Goal: Task Accomplishment & Management: Use online tool/utility

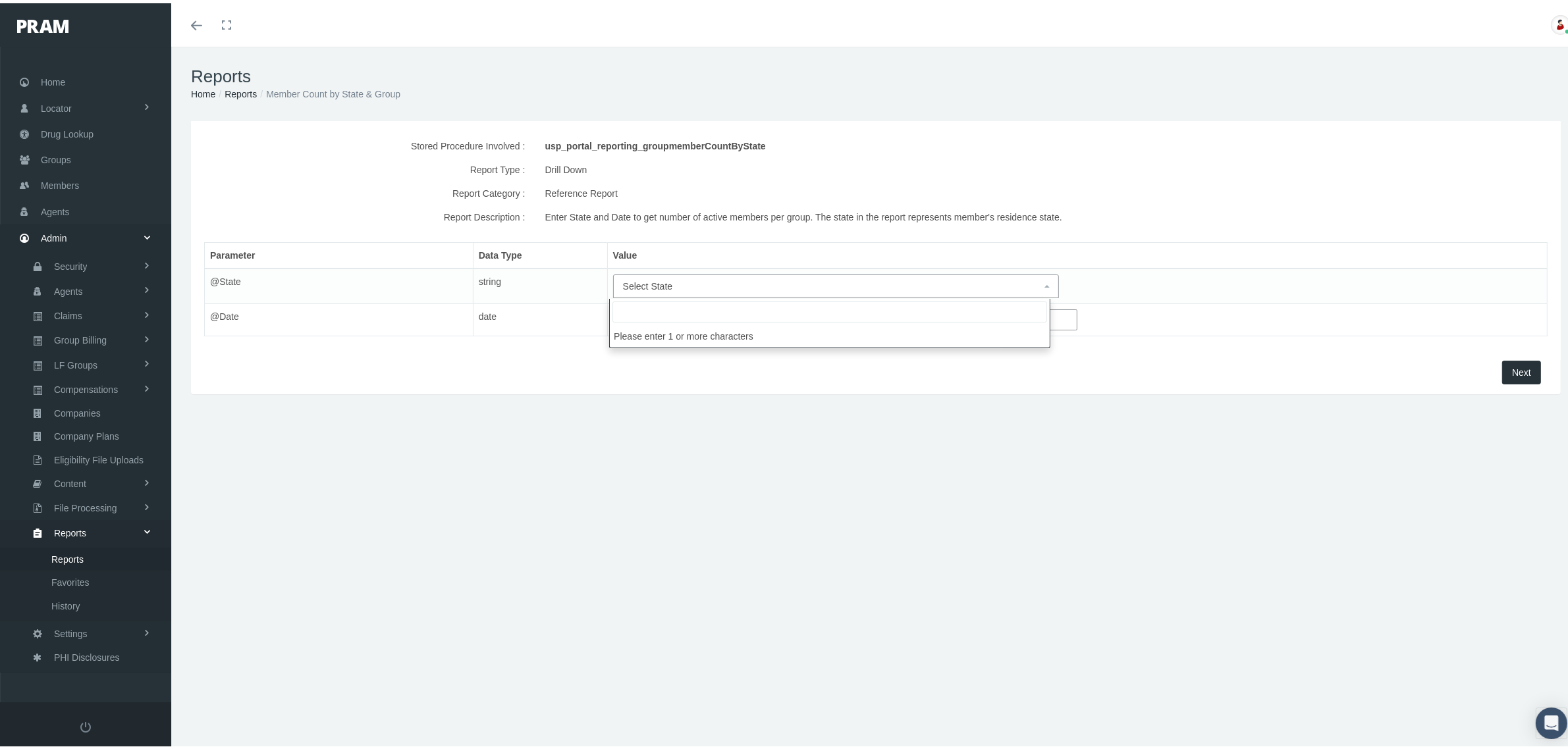
click at [1025, 282] on span "Select State" at bounding box center [832, 283] width 418 height 15
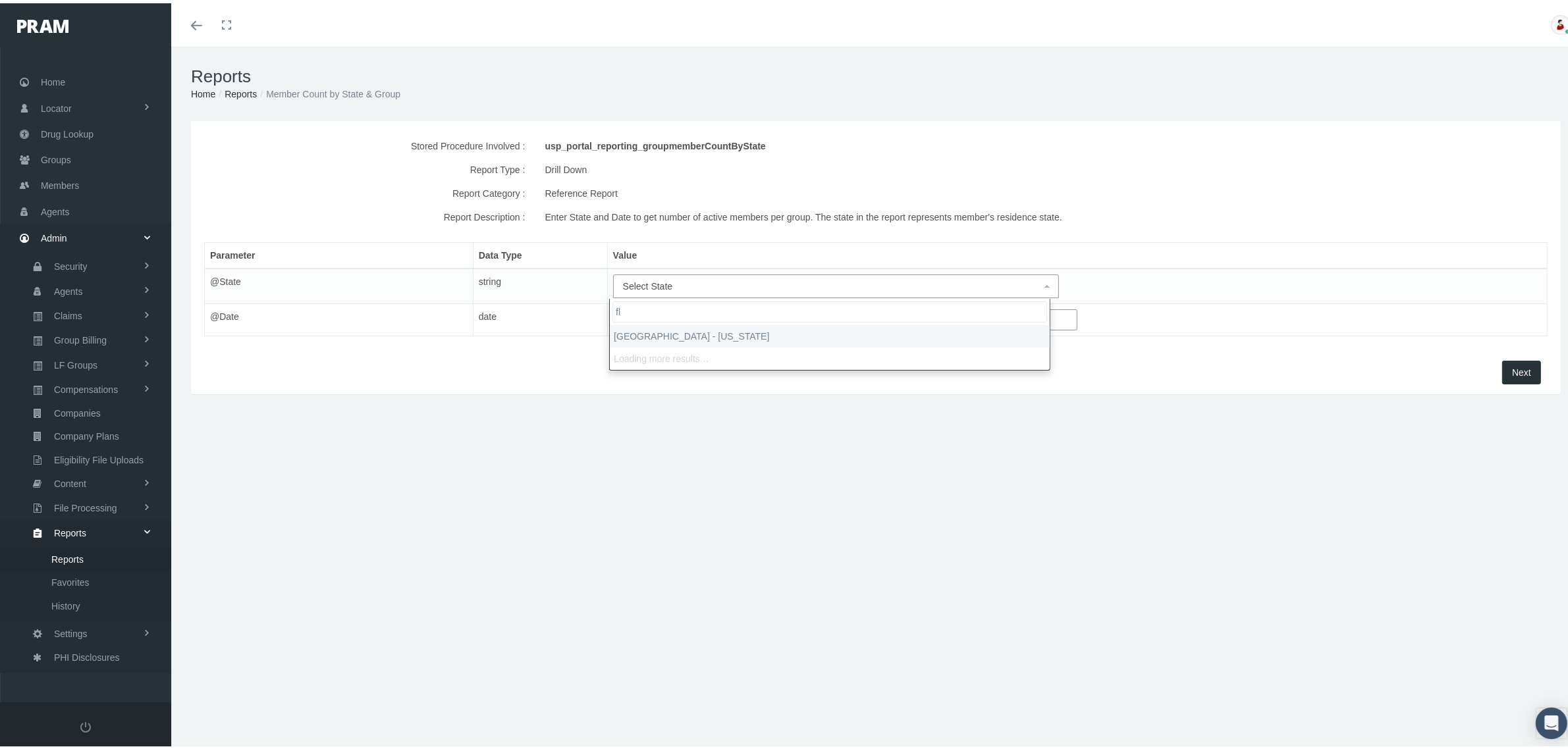
type input "fl"
select select "FL"
click at [835, 321] on input "text" at bounding box center [845, 316] width 464 height 21
click at [621, 340] on th "«" at bounding box center [622, 341] width 19 height 19
click at [621, 341] on th "«" at bounding box center [622, 341] width 19 height 19
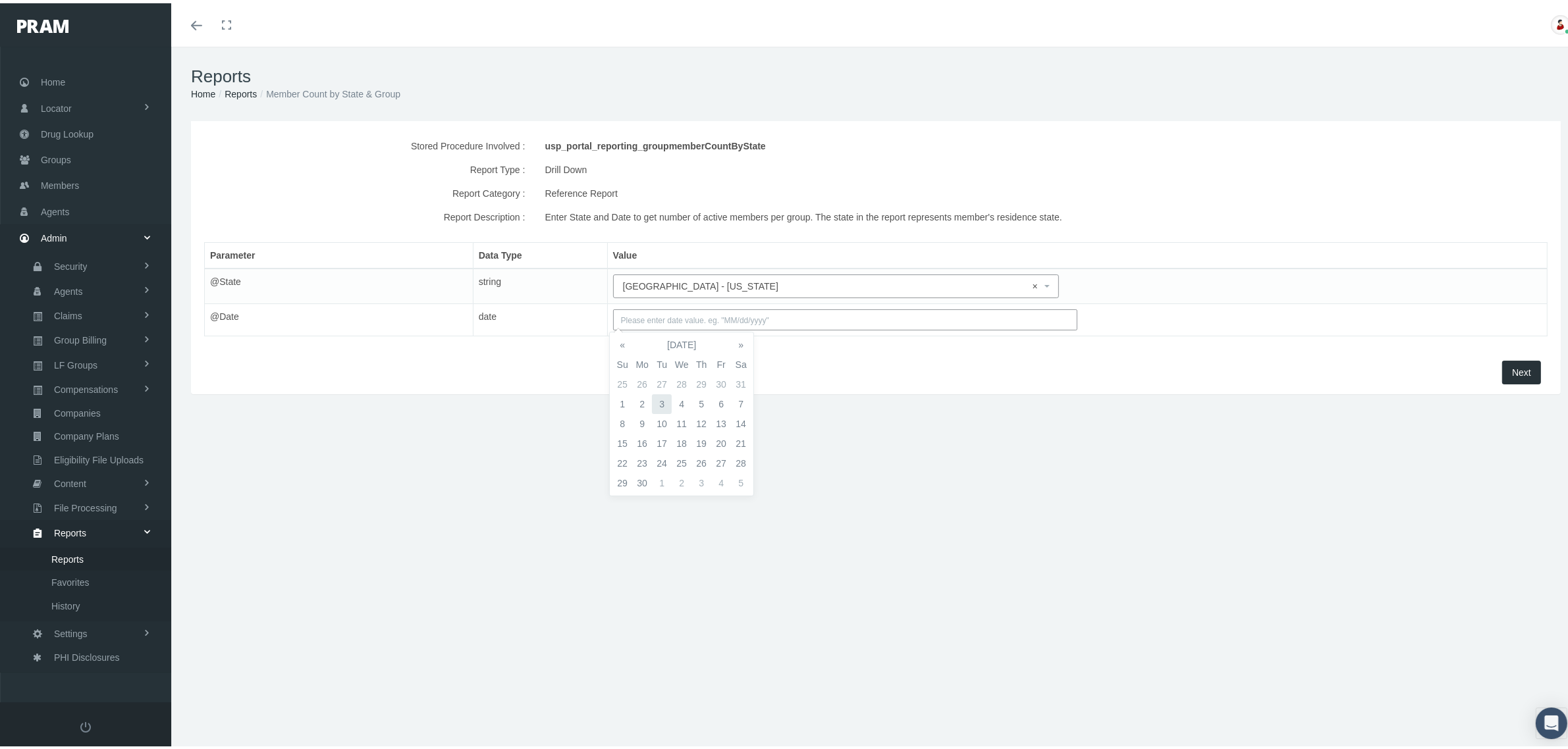
click at [655, 397] on td "3" at bounding box center [661, 400] width 19 height 19
type input "06/03/2025"
click at [1512, 368] on span "Next" at bounding box center [1521, 370] width 19 height 11
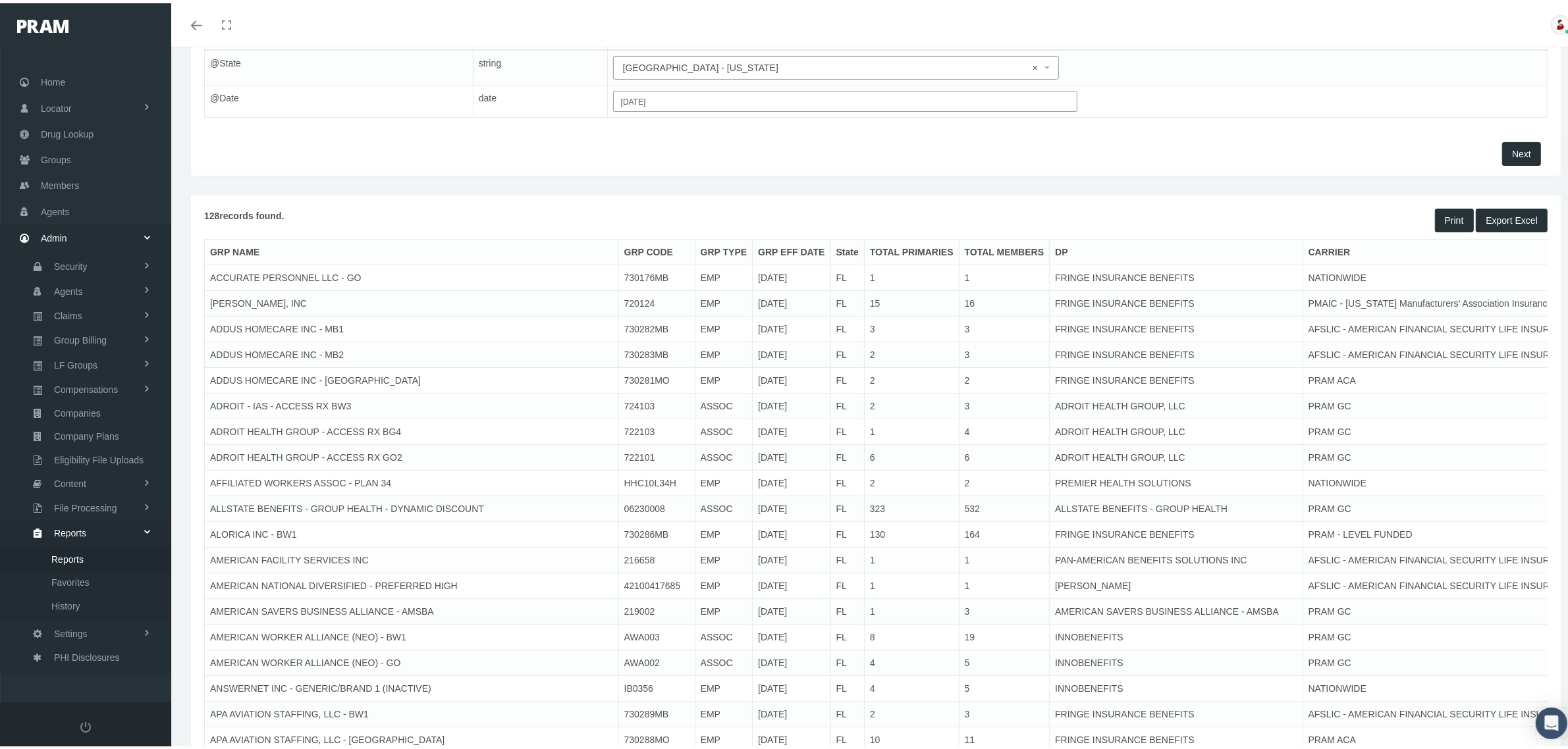
scroll to position [329, 0]
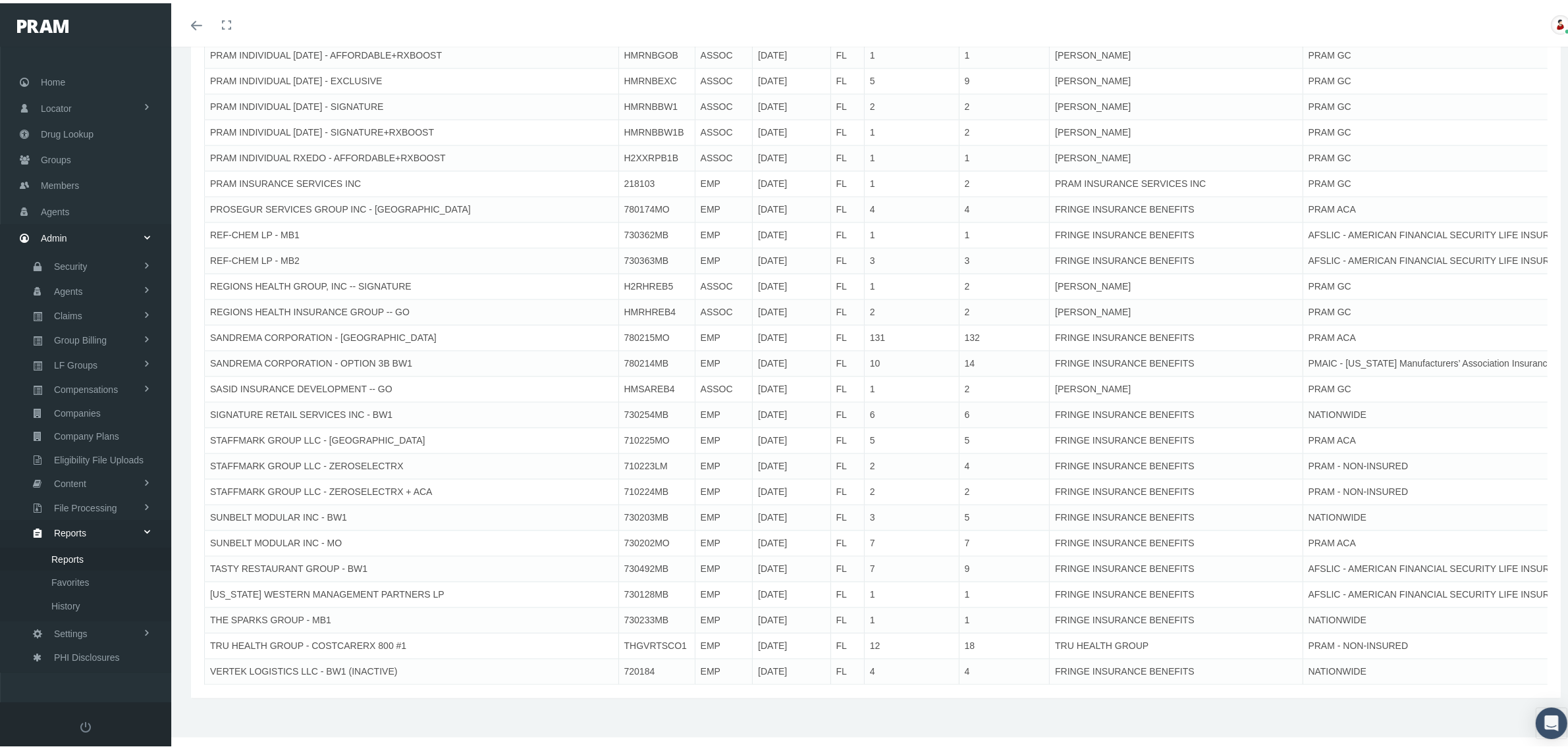
drag, startPoint x: 1299, startPoint y: 67, endPoint x: 1285, endPoint y: 334, distance: 267.4
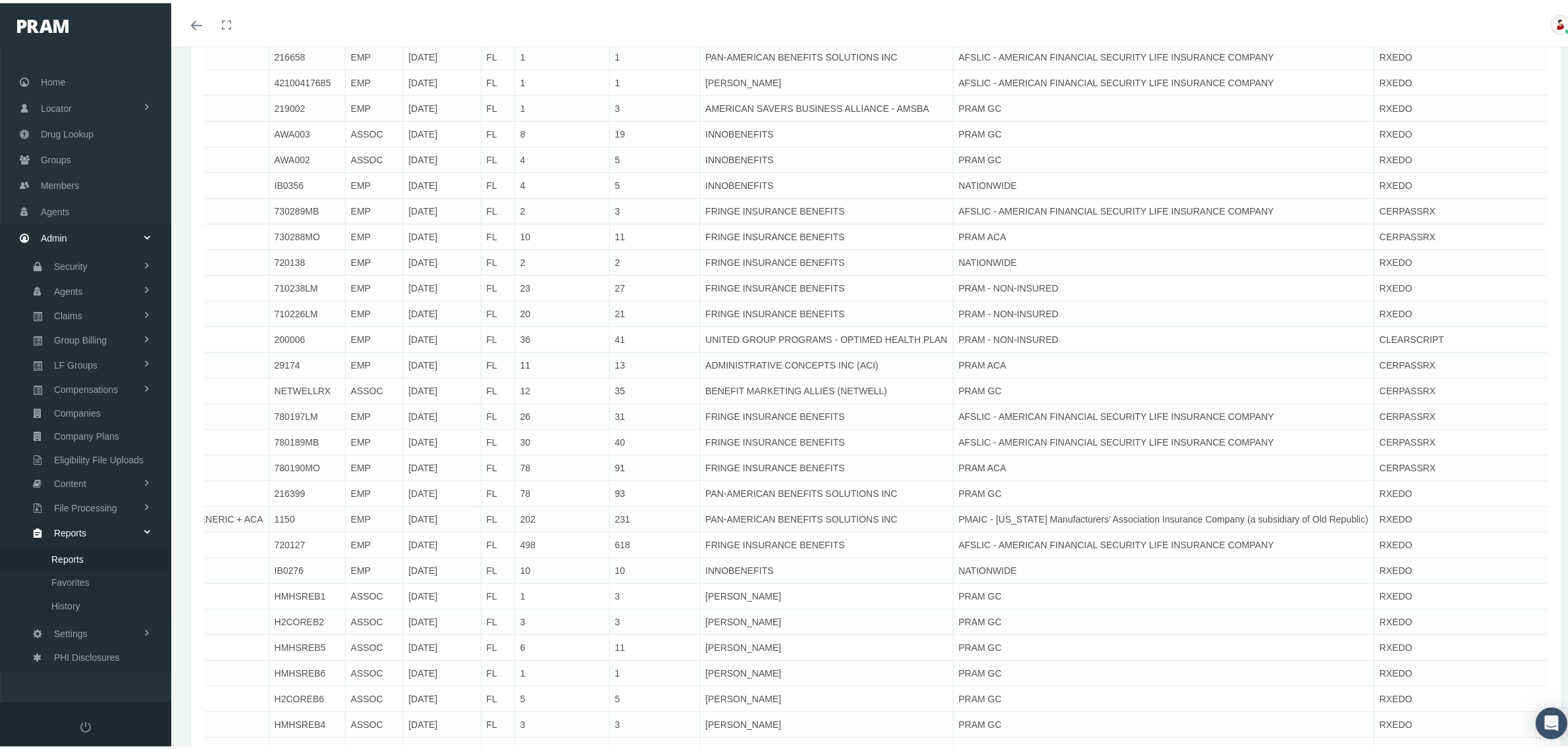
scroll to position [0, 0]
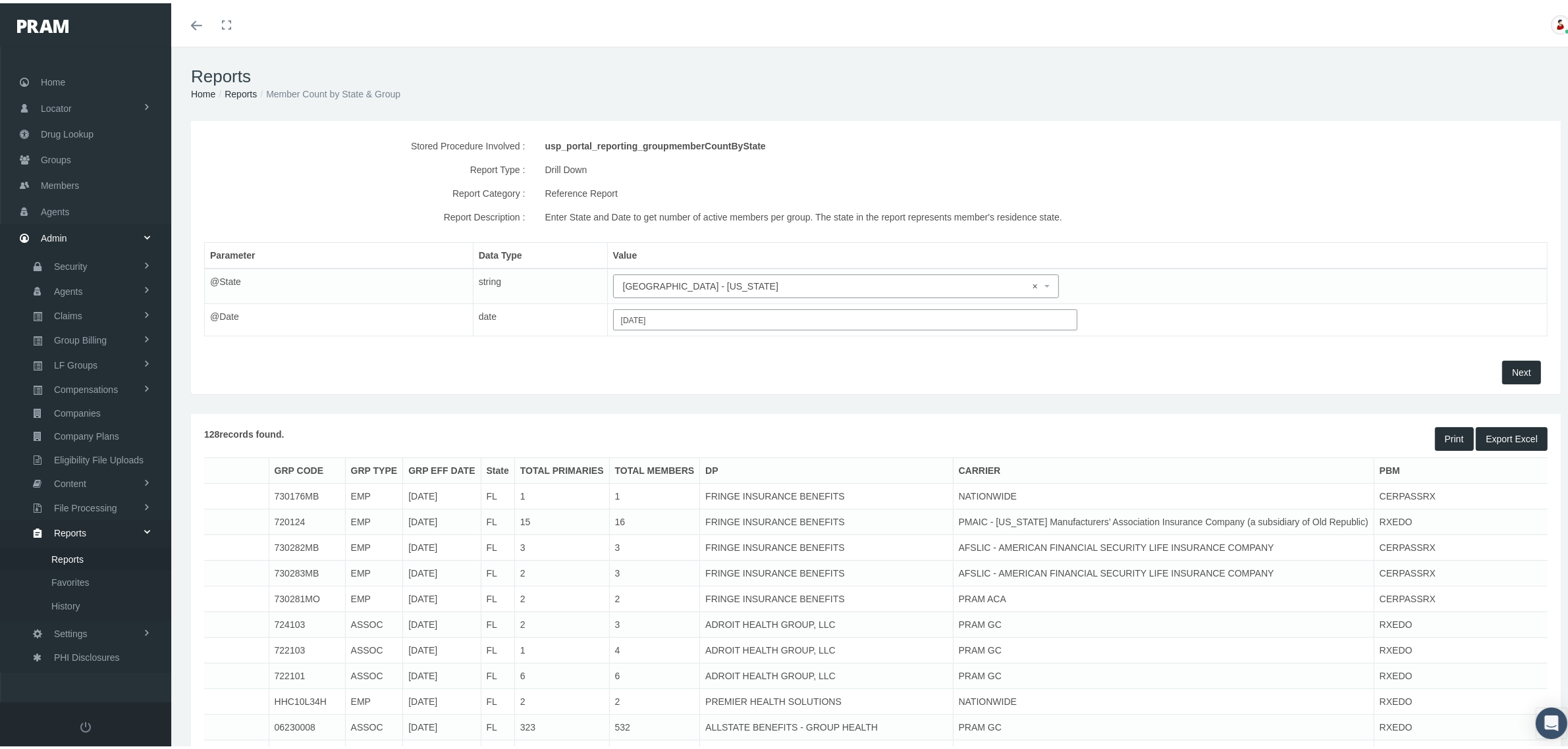
drag, startPoint x: 1377, startPoint y: 538, endPoint x: 1388, endPoint y: 315, distance: 223.3
click at [712, 281] on span "× FL - FLORIDA" at bounding box center [832, 283] width 418 height 15
type input "ga"
select select "GA"
click at [1512, 366] on span "Next" at bounding box center [1521, 370] width 19 height 11
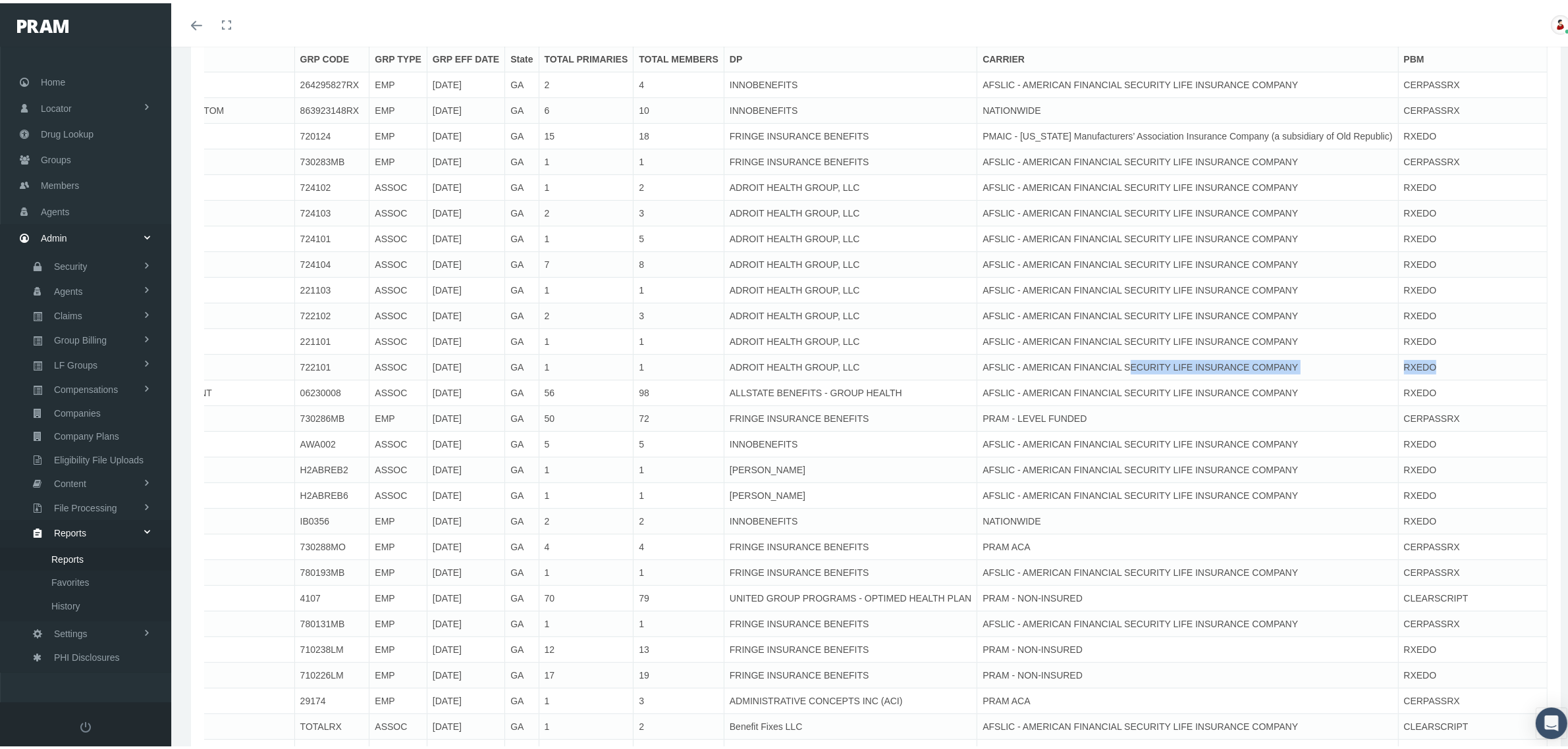
scroll to position [0, 290]
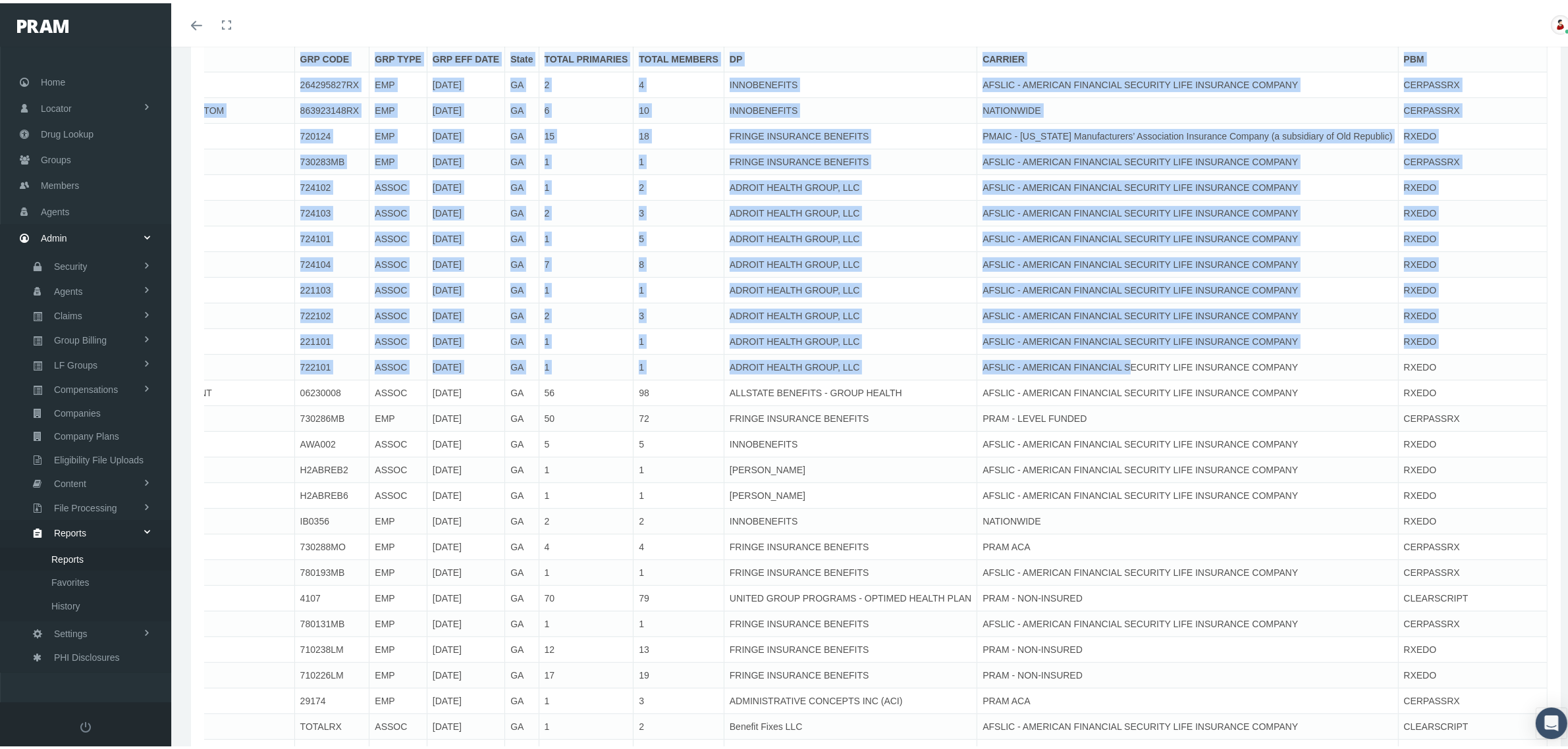
drag, startPoint x: 1402, startPoint y: 361, endPoint x: 1541, endPoint y: 356, distance: 139.1
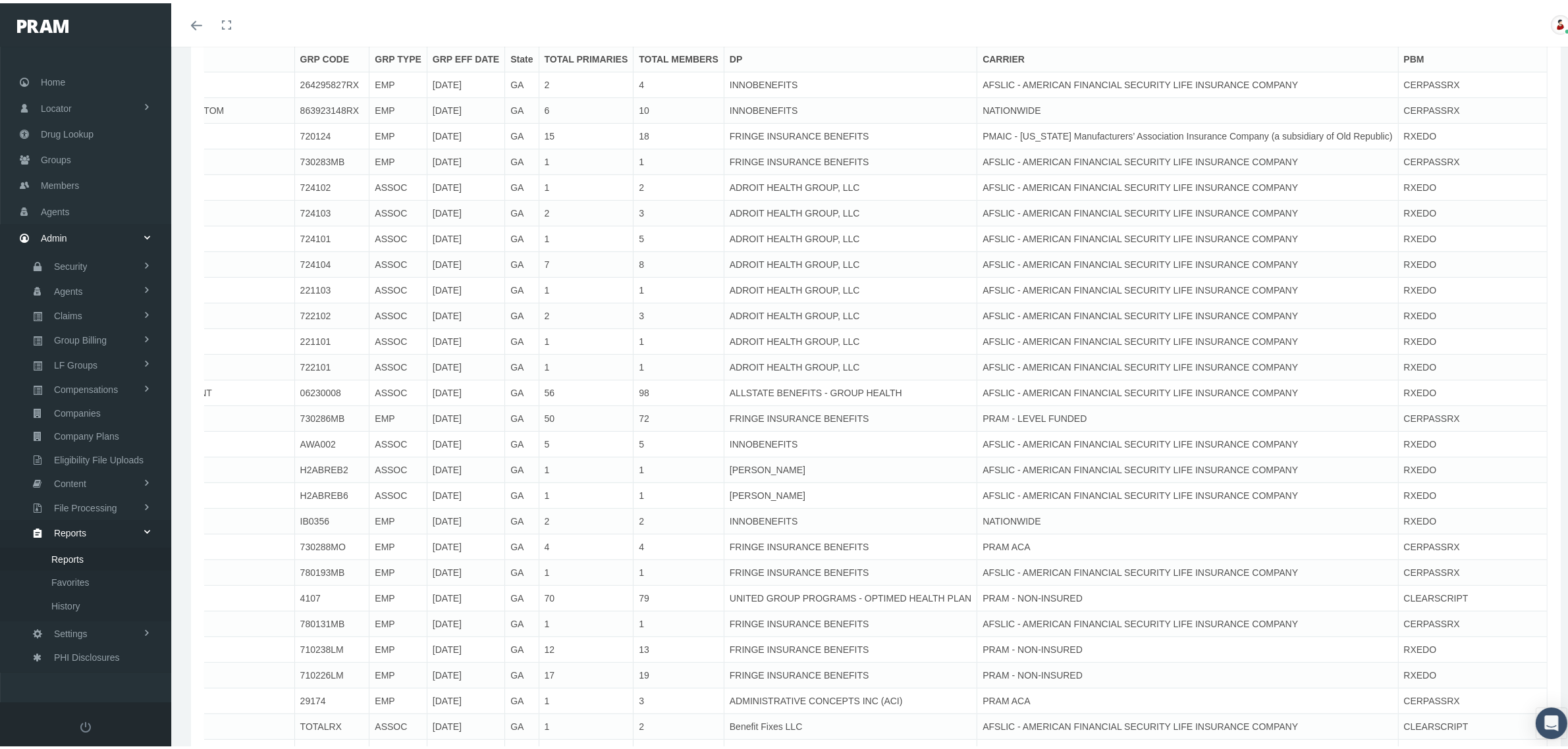
click at [1398, 338] on td "RXEDO" at bounding box center [1472, 338] width 149 height 26
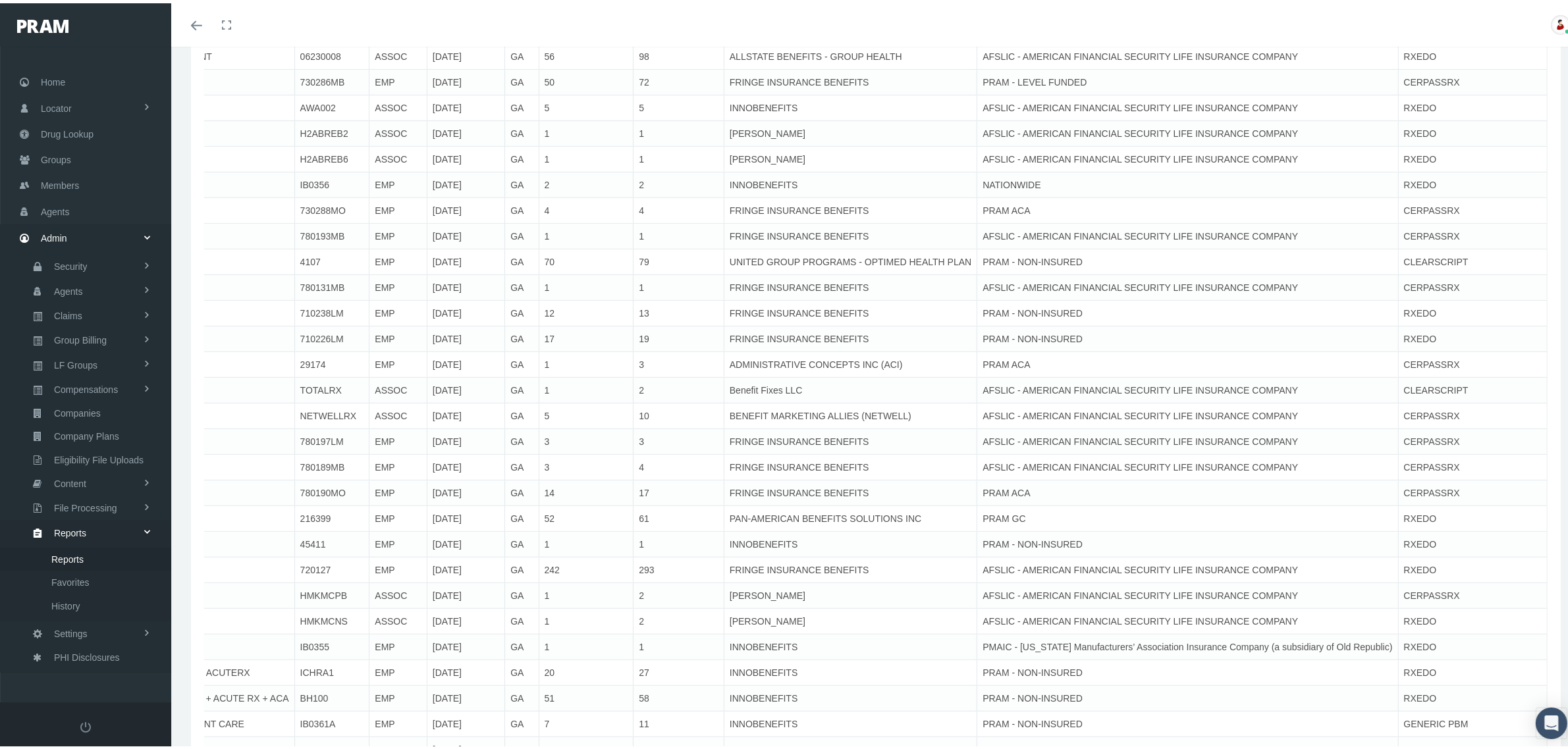
scroll to position [0, 0]
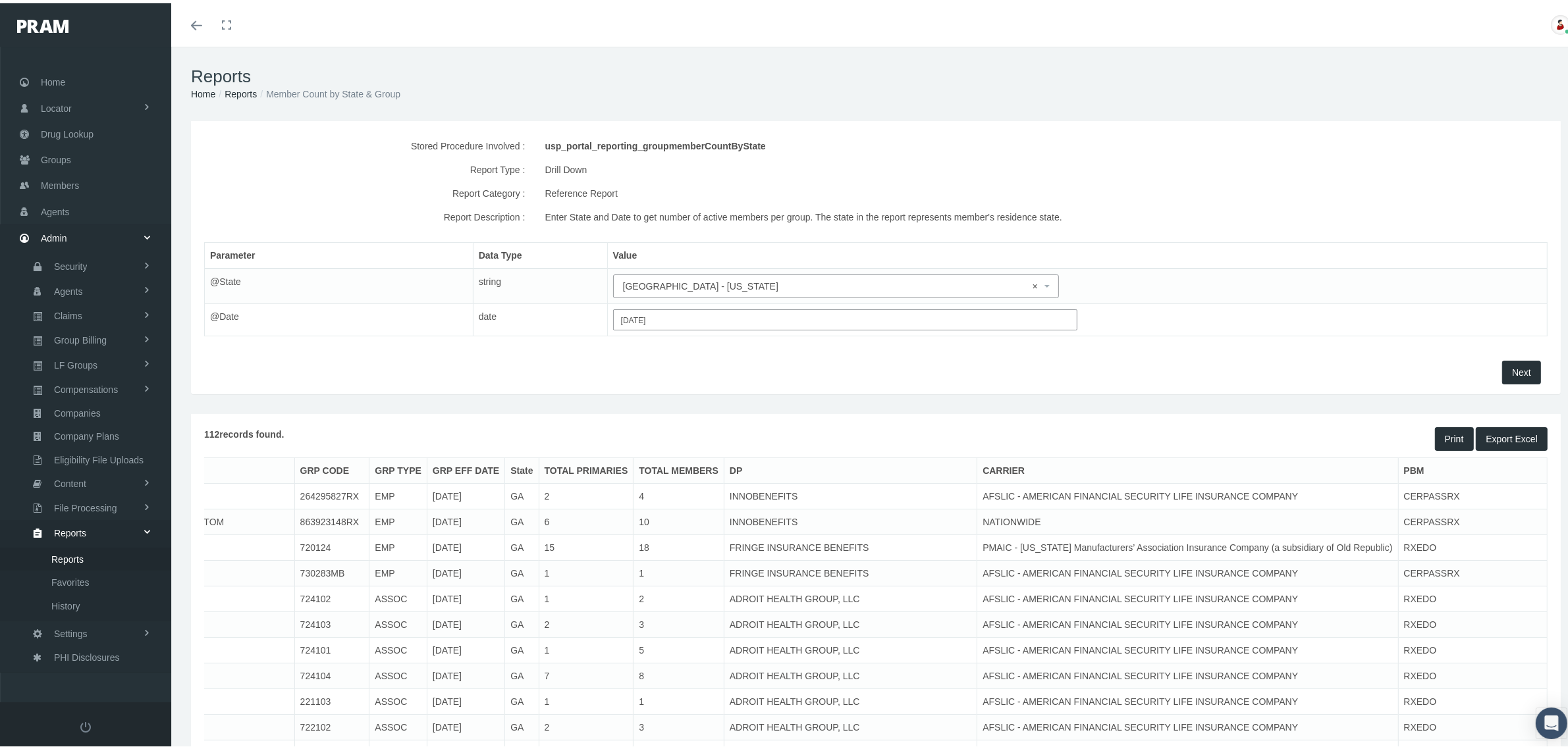
drag, startPoint x: 1274, startPoint y: 500, endPoint x: 1286, endPoint y: 333, distance: 167.4
select select
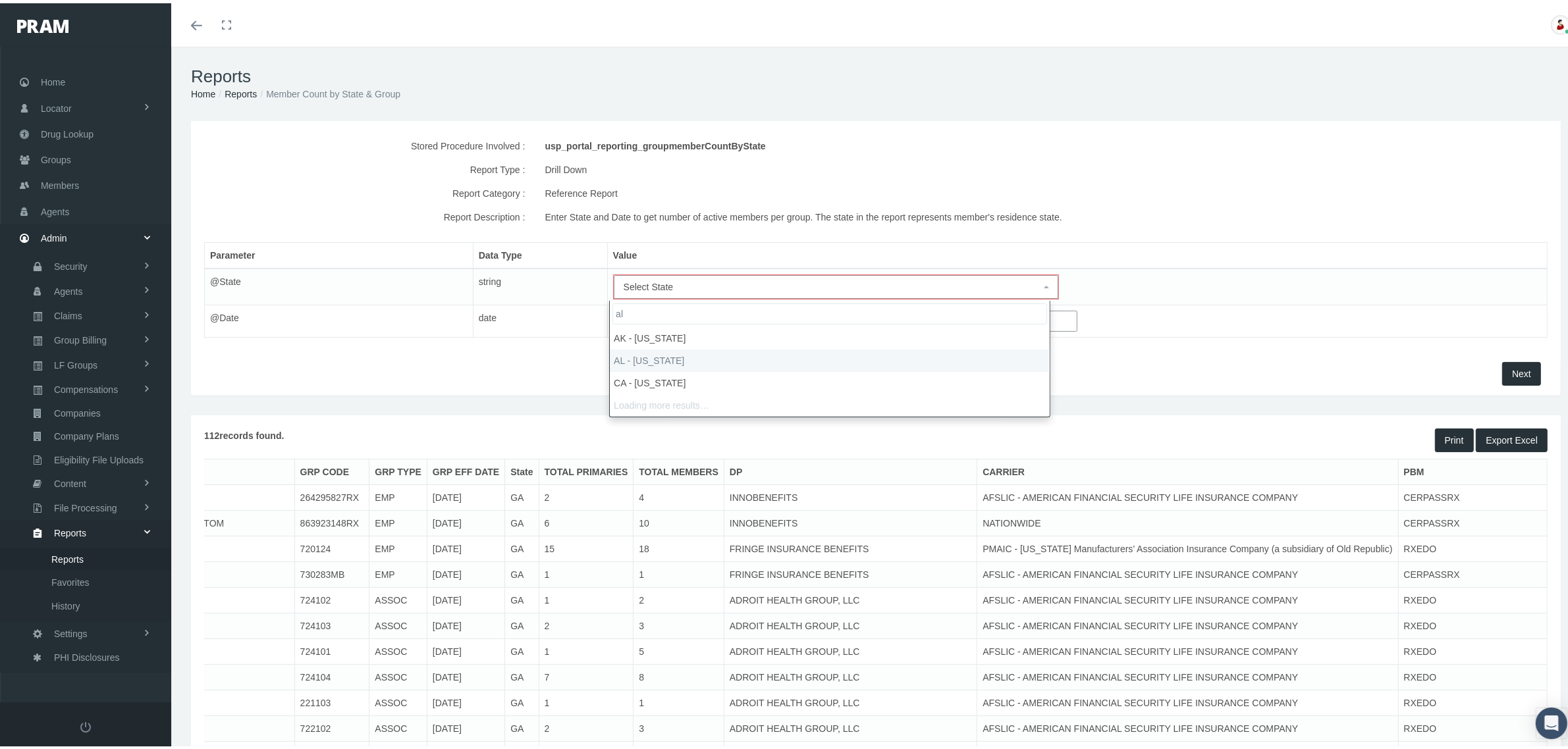
type input "al"
select select "AL"
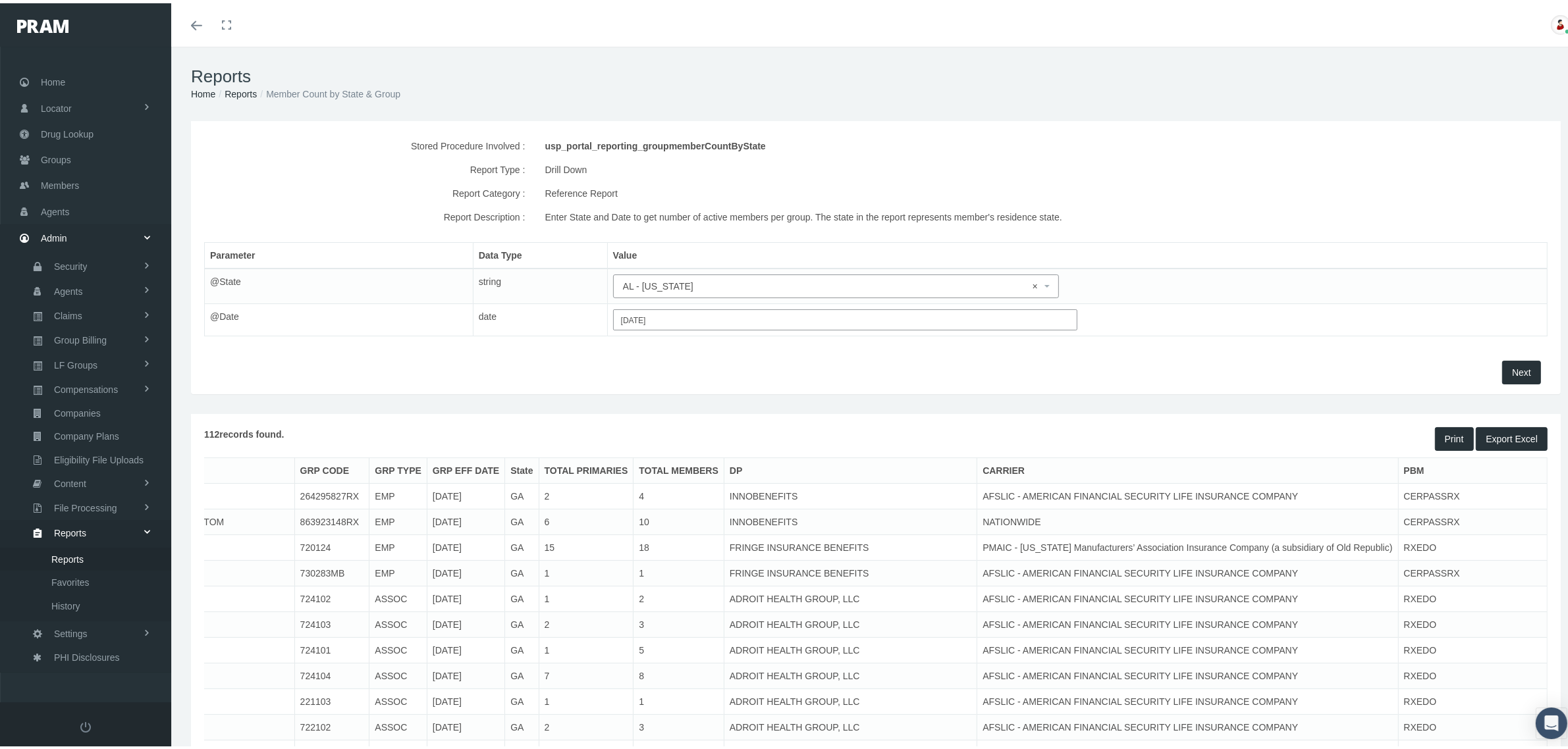
click at [1512, 366] on span "Next" at bounding box center [1521, 370] width 19 height 11
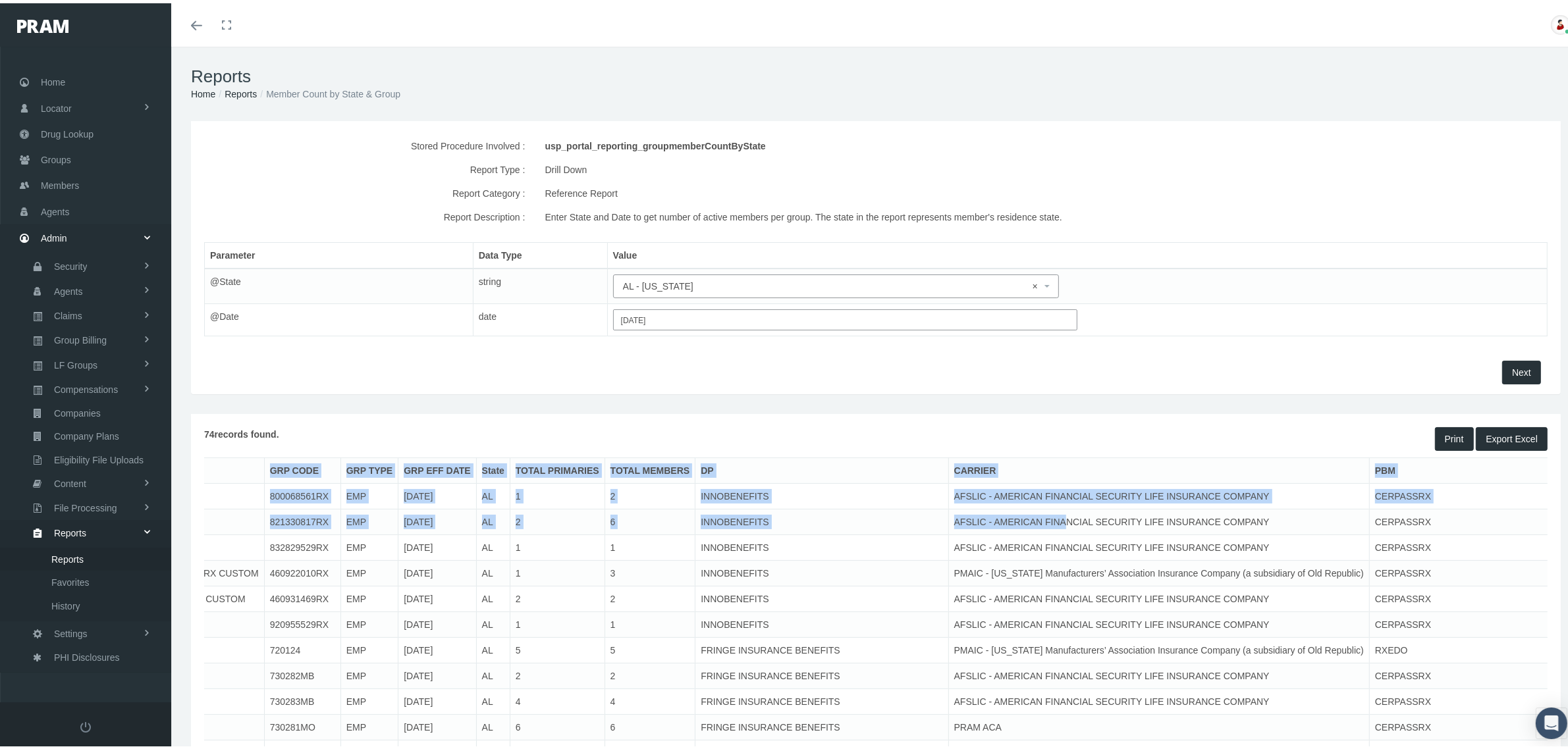
scroll to position [0, 407]
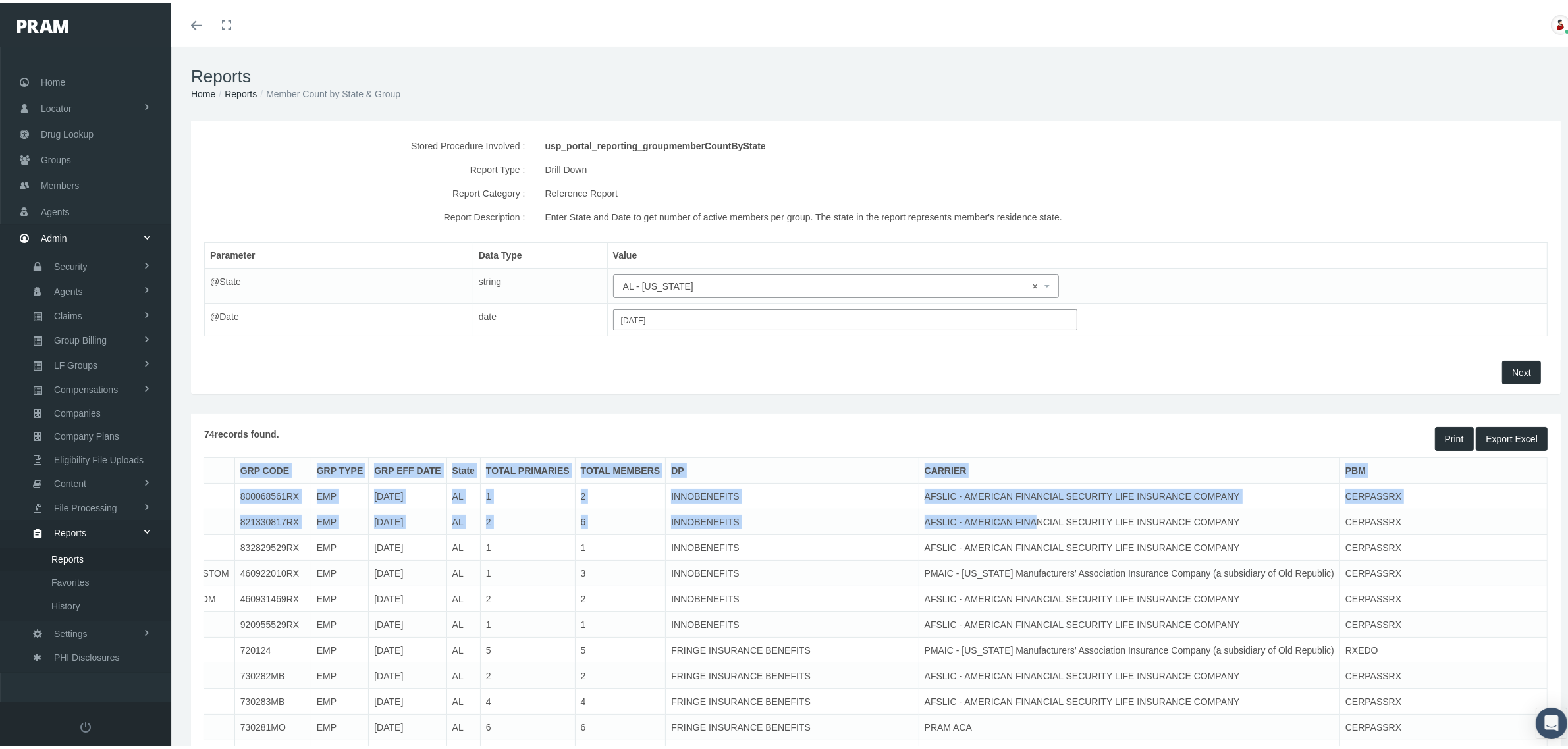
drag, startPoint x: 1430, startPoint y: 517, endPoint x: 1554, endPoint y: 519, distance: 124.0
click at [1152, 540] on td "AFSLIC - AMERICAN FINANCIAL SECURITY LIFE INSURANCE COMPANY" at bounding box center [1128, 545] width 420 height 26
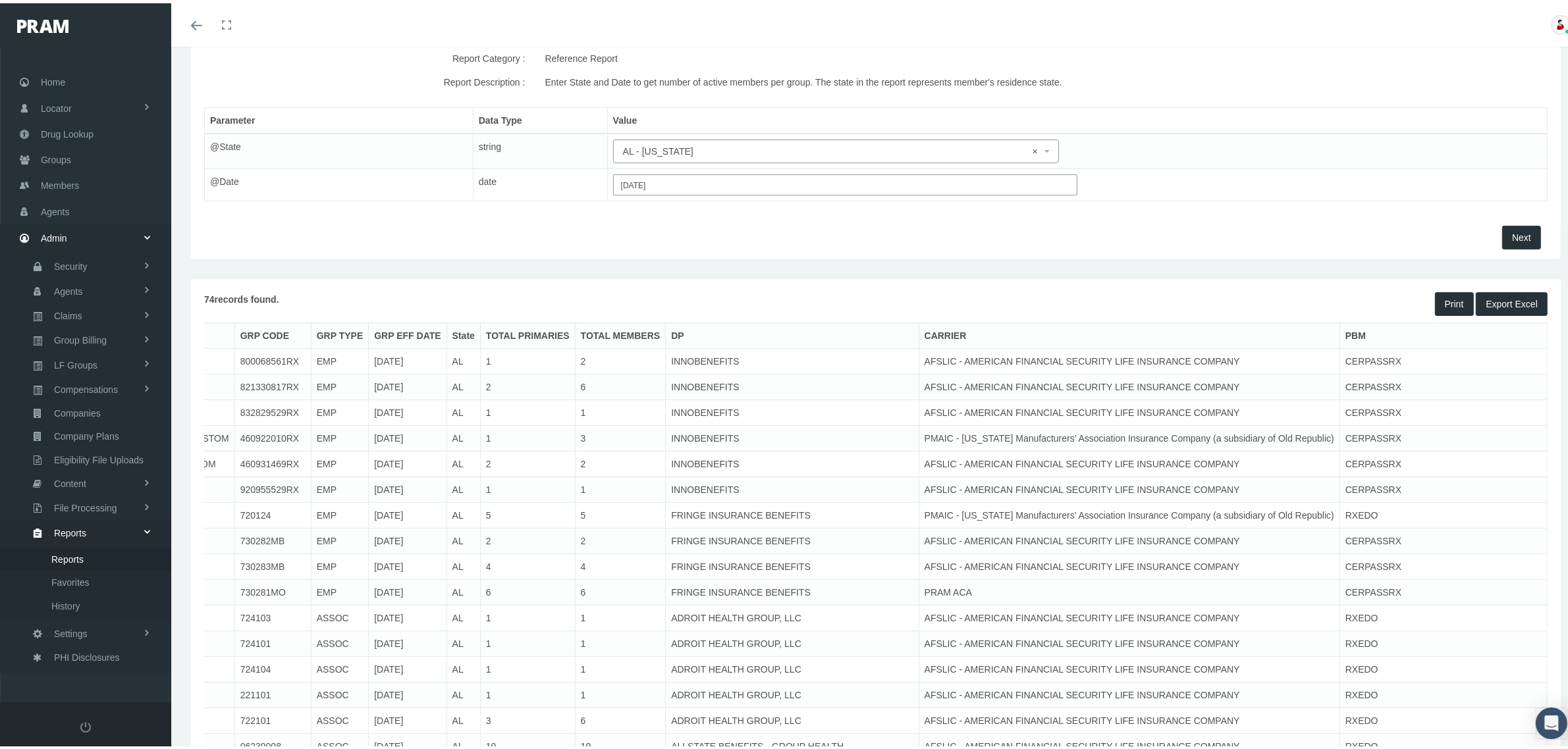
scroll to position [0, 0]
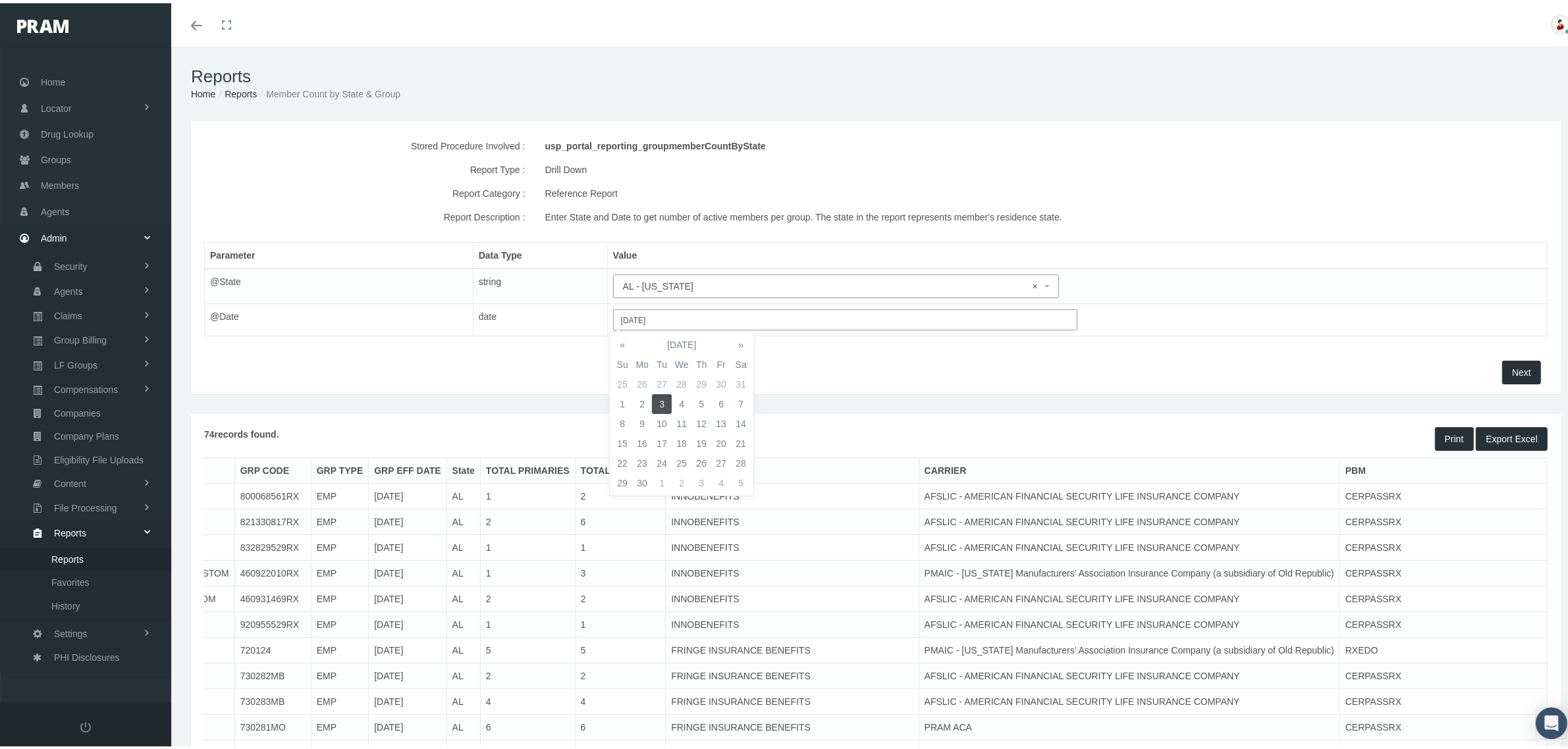
click at [959, 317] on input "06/03/2025" at bounding box center [845, 316] width 464 height 21
click at [737, 336] on th "»" at bounding box center [740, 341] width 19 height 19
click at [677, 390] on td "2" at bounding box center [681, 381] width 19 height 19
type input "07/02/2025"
click at [1502, 372] on button "Next" at bounding box center [1521, 369] width 39 height 24
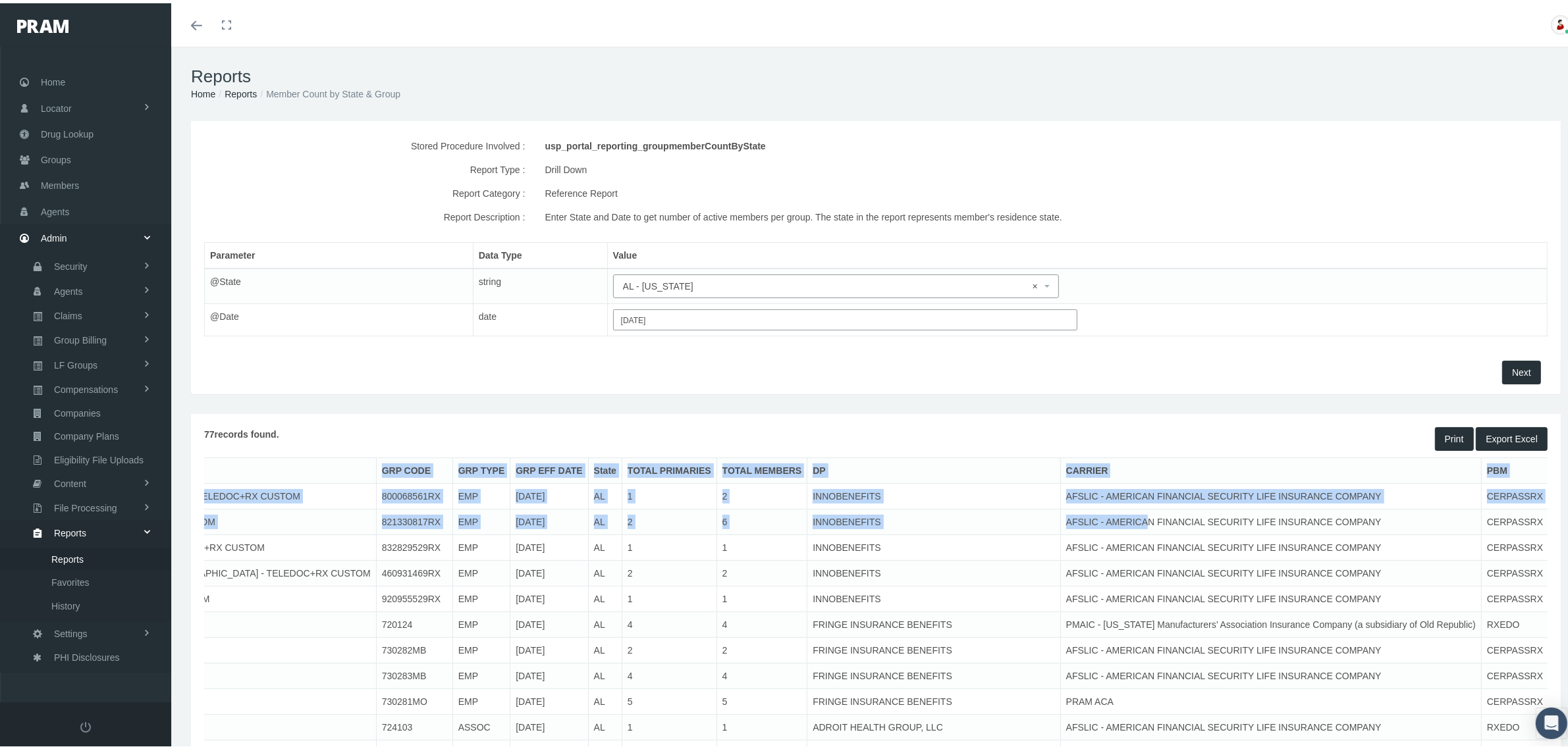
scroll to position [0, 380]
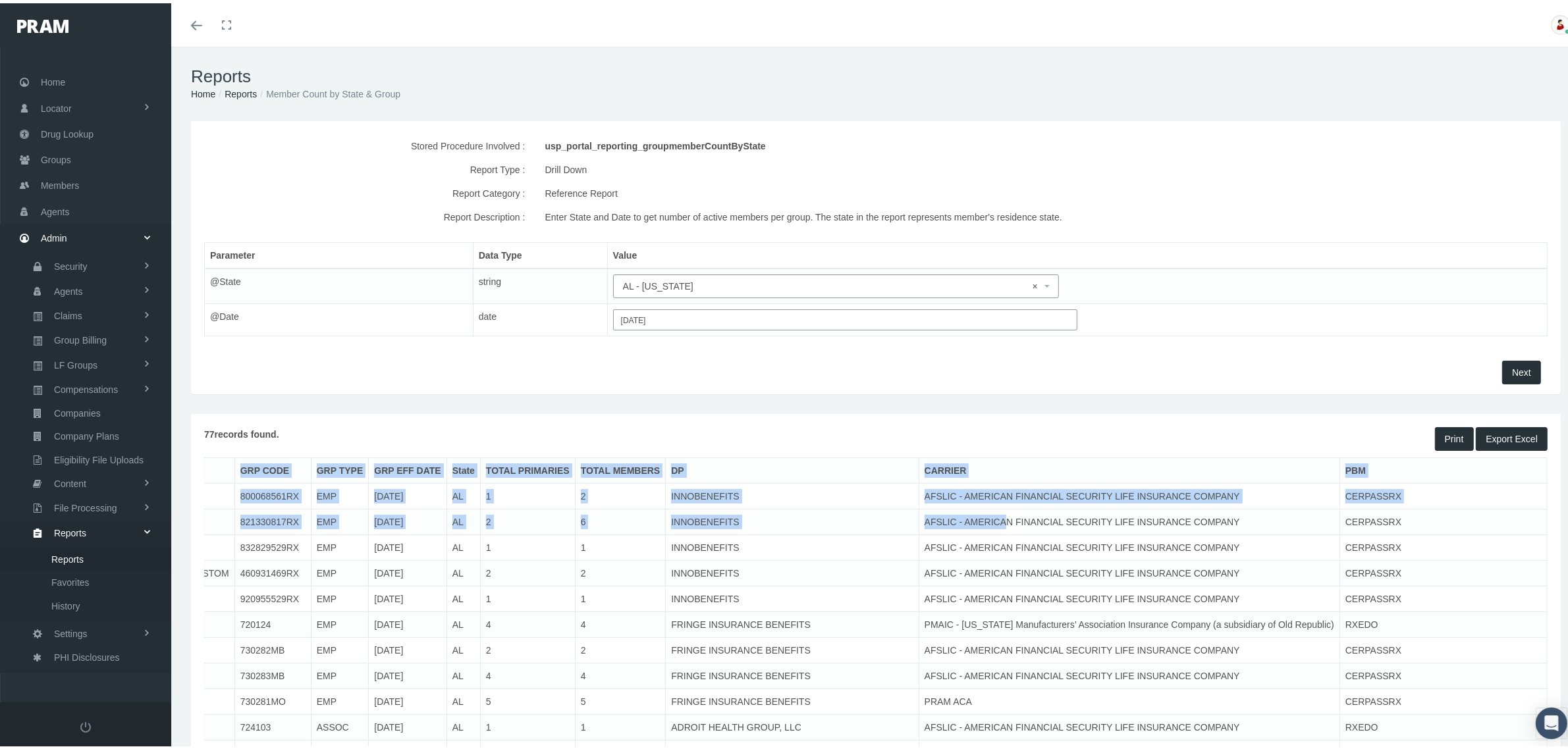
drag, startPoint x: 1368, startPoint y: 519, endPoint x: 1574, endPoint y: 512, distance: 206.1
click at [1567, 512] on html "Toggle Fullscreen Toggle navigation Toggle menubar Toggle fullscreen Profile Lo…" at bounding box center [790, 374] width 1580 height 749
click at [1193, 511] on td "AFSLIC - AMERICAN FINANCIAL SECURITY LIFE INSURANCE COMPANY" at bounding box center [1128, 519] width 420 height 26
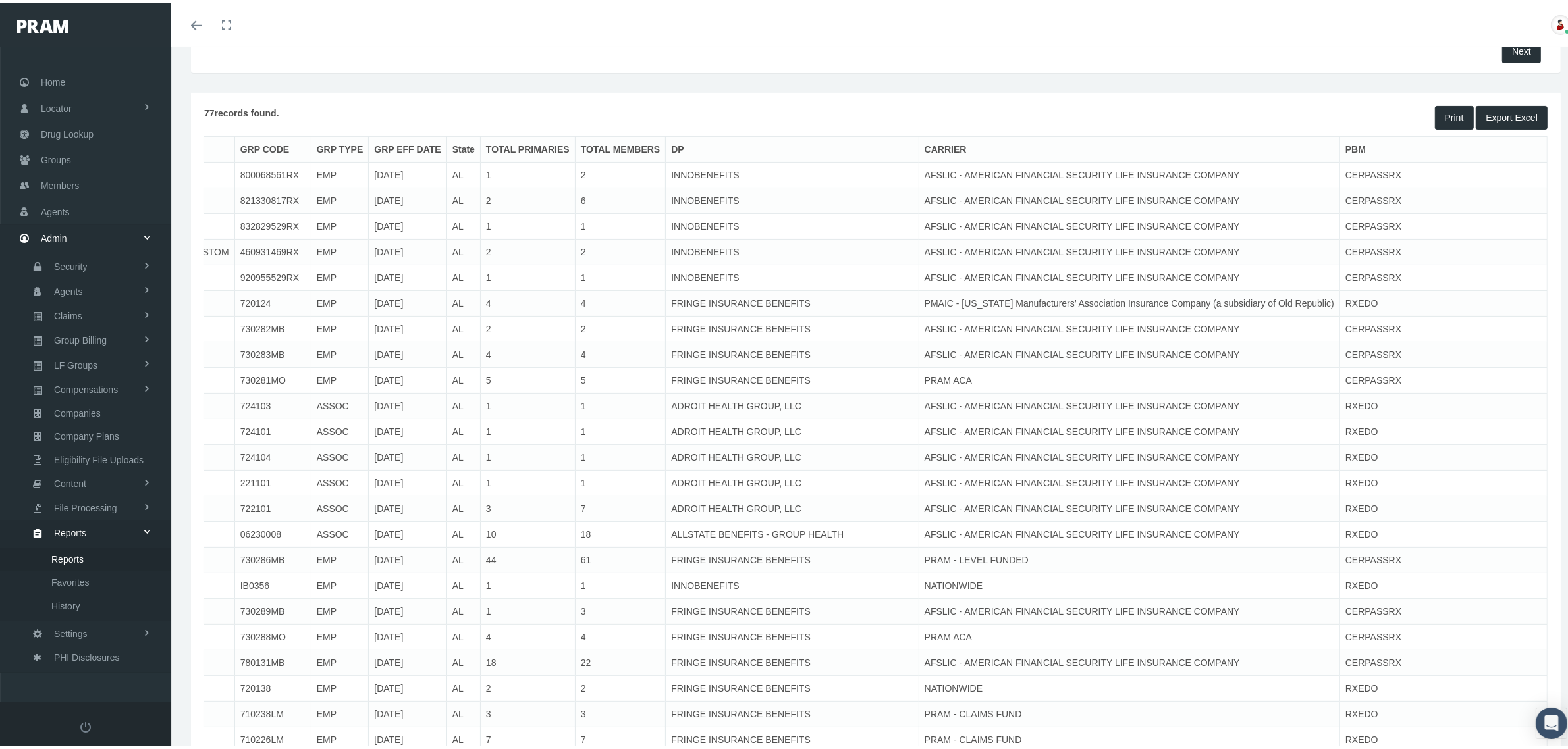
scroll to position [0, 0]
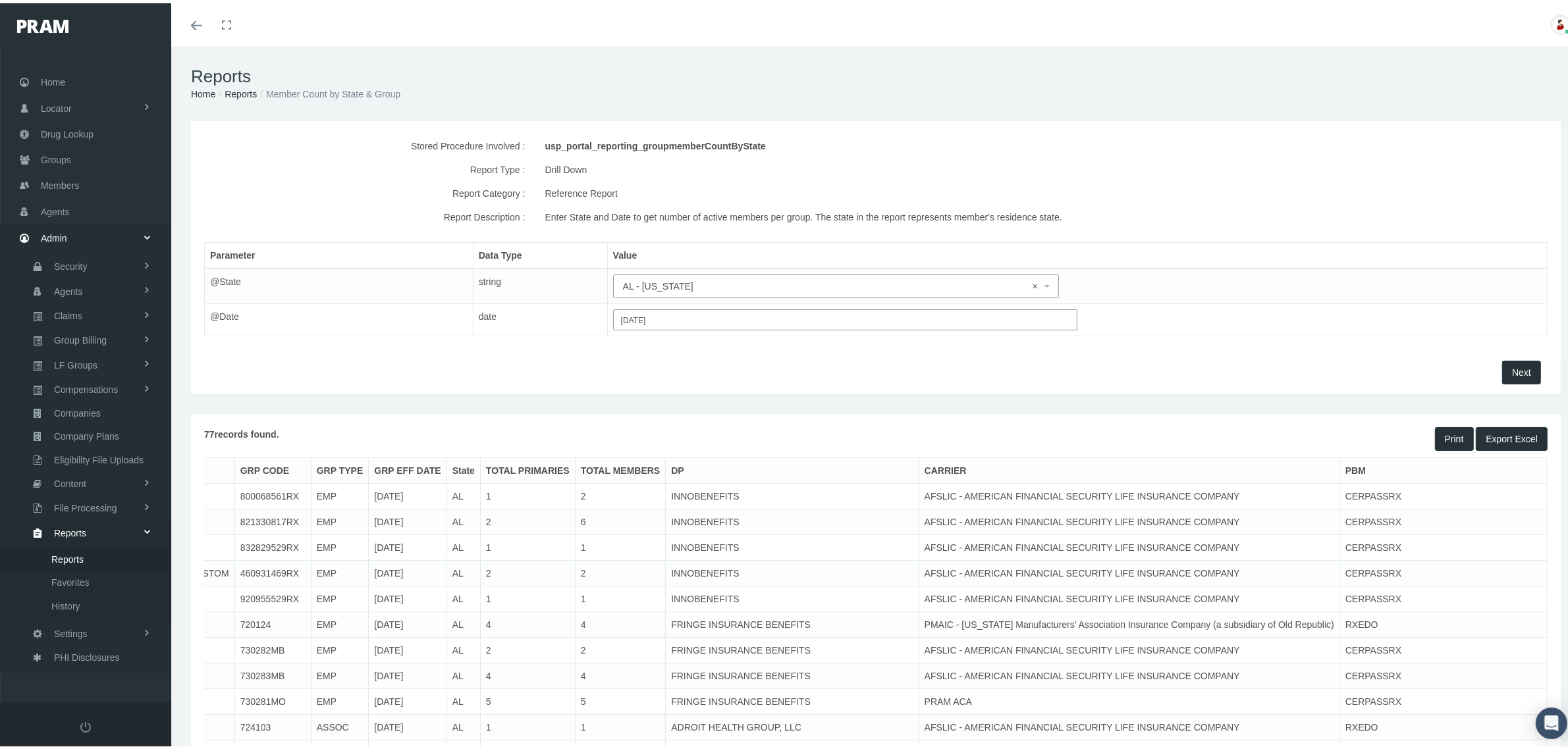
select select
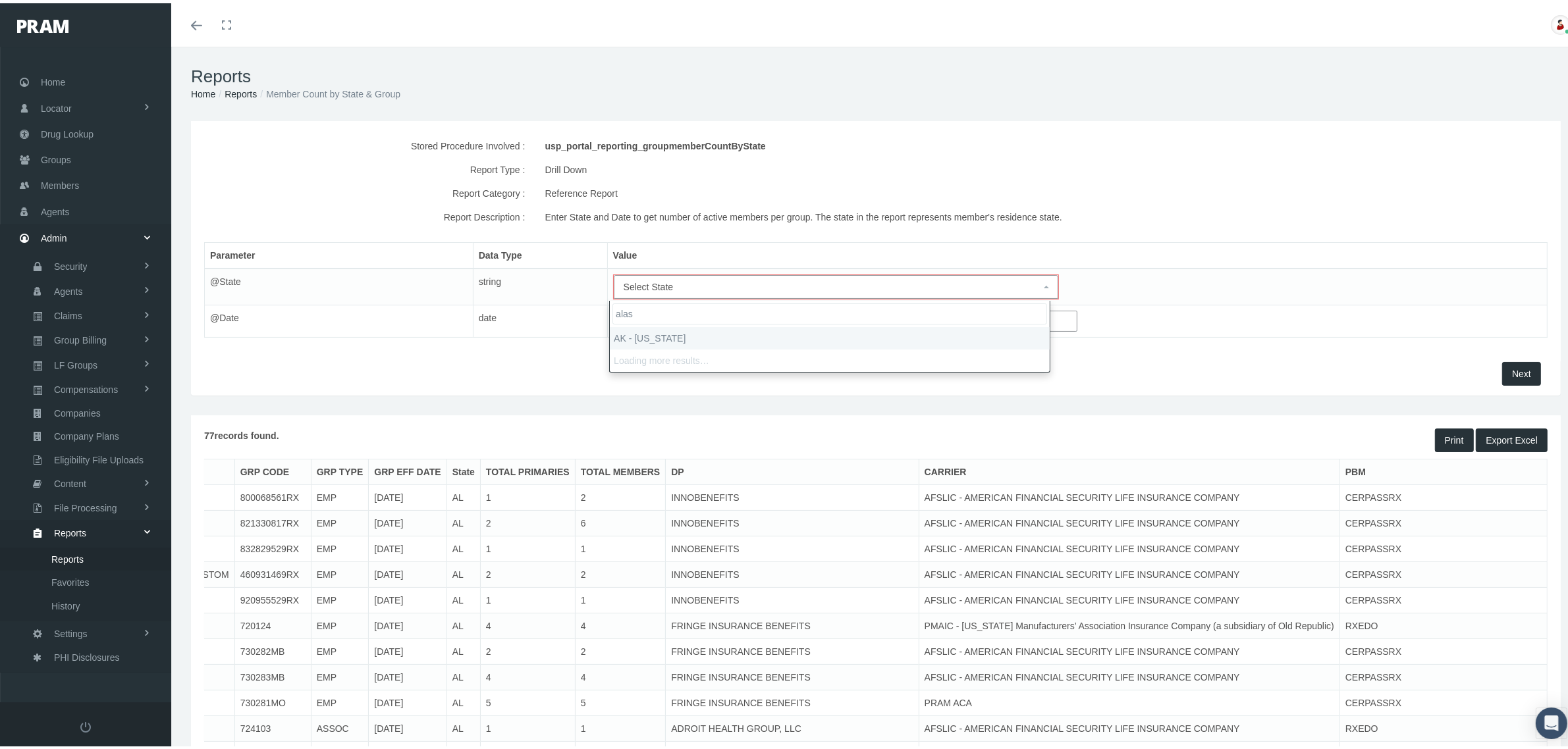
type input "alas"
select select "AK"
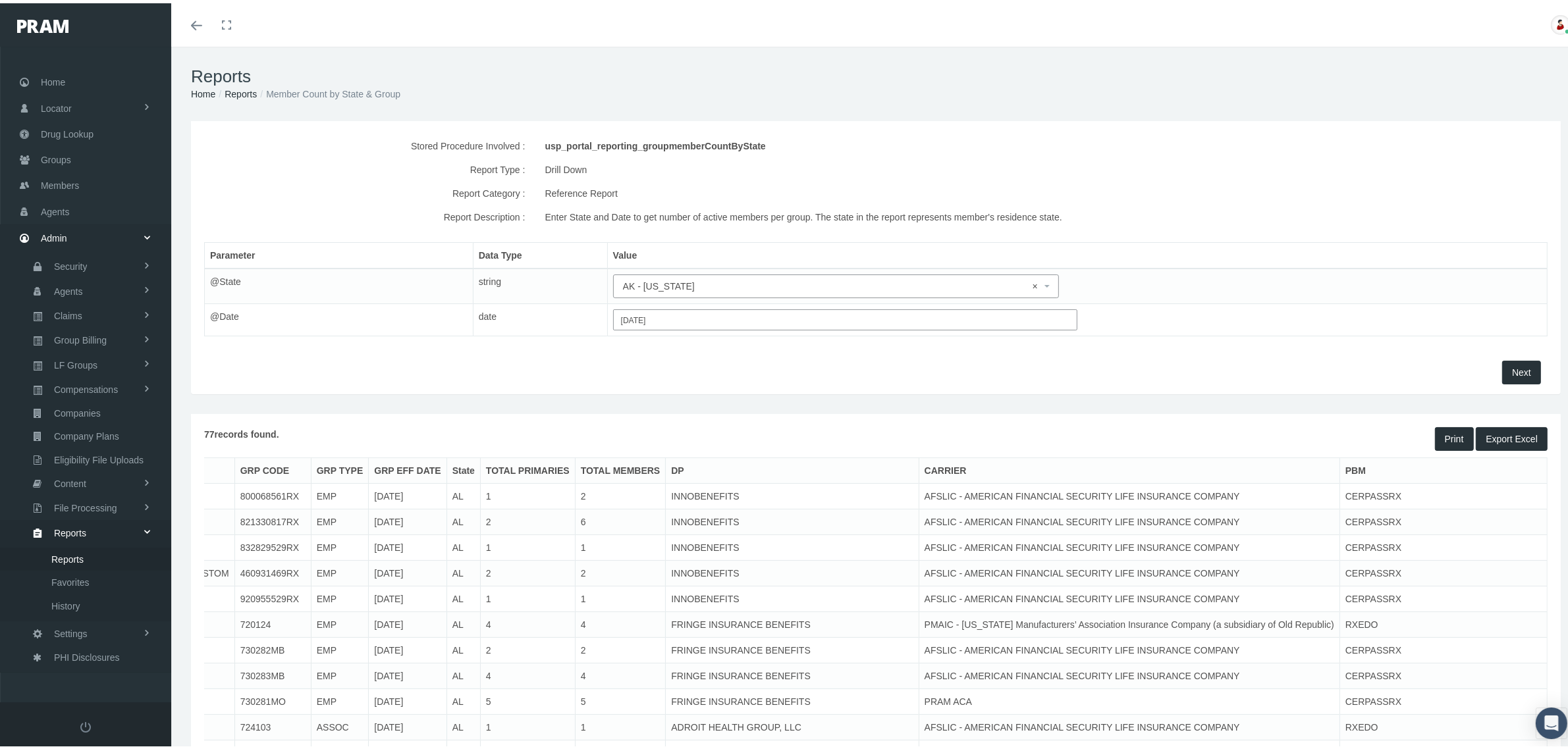
click at [1504, 362] on button "Next" at bounding box center [1521, 369] width 39 height 24
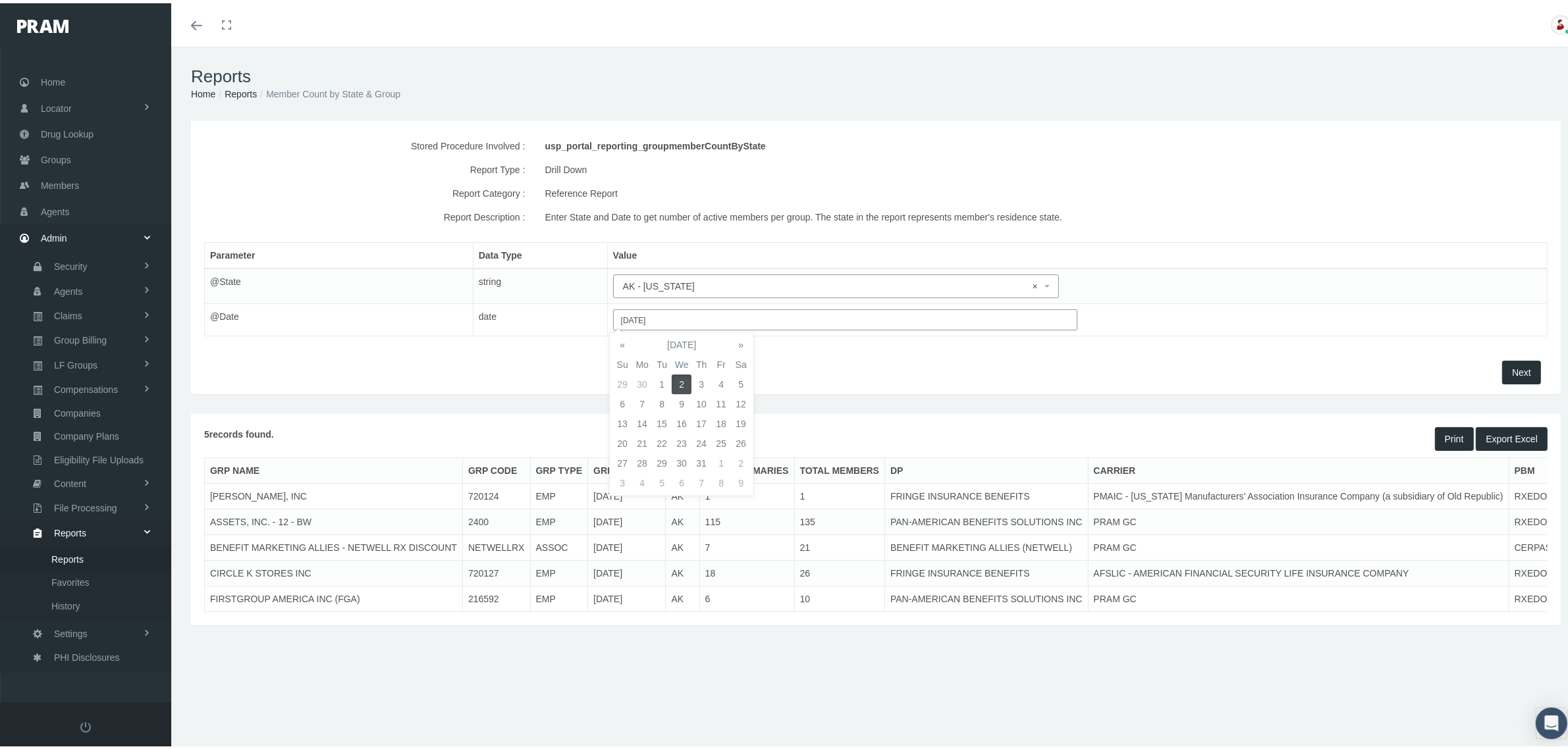
click at [1041, 324] on input "07/02/2025" at bounding box center [845, 316] width 464 height 21
click at [623, 343] on th "«" at bounding box center [622, 341] width 19 height 19
click at [649, 386] on td "31" at bounding box center [641, 381] width 19 height 19
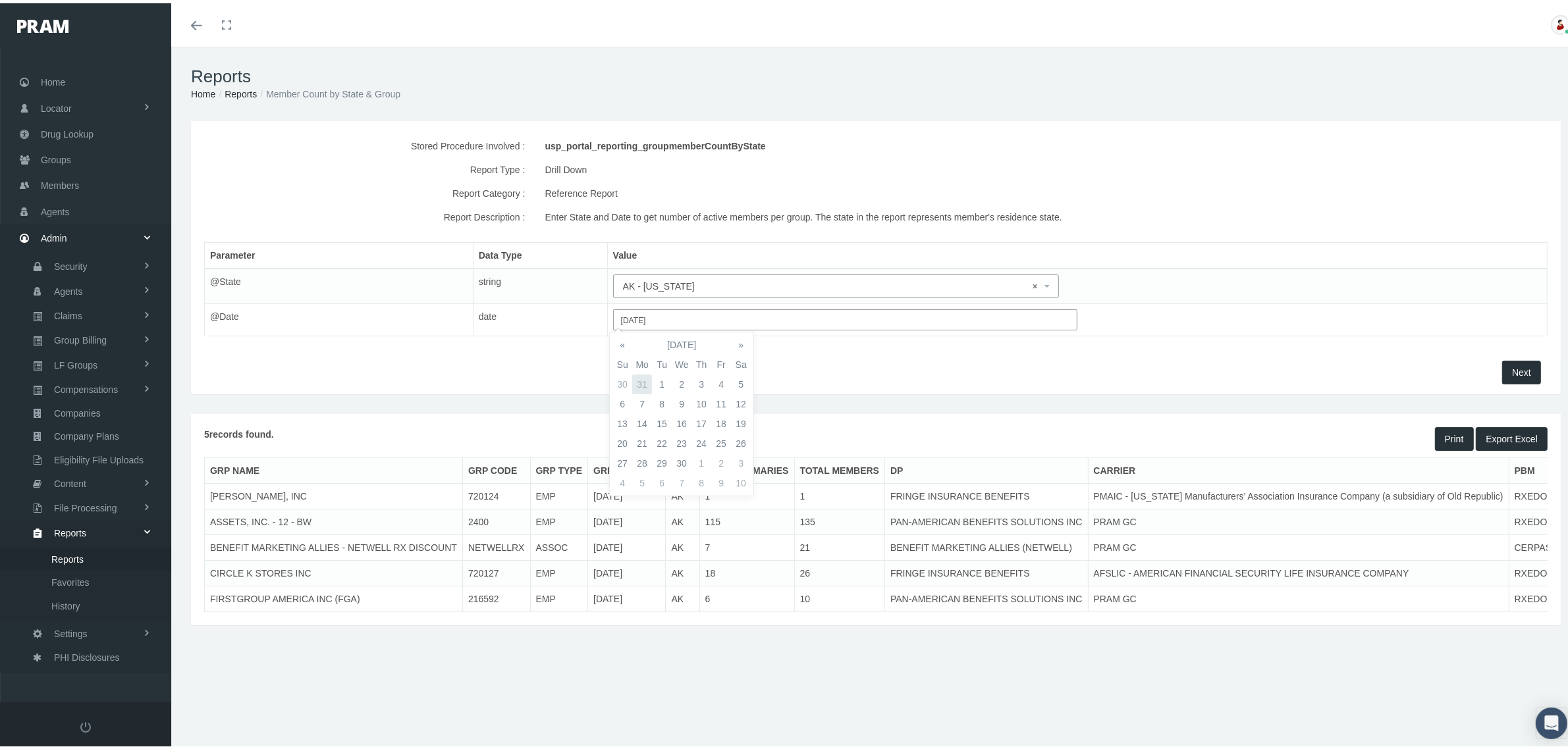
type input "03/31/2025"
click at [1502, 364] on button "Next" at bounding box center [1521, 369] width 39 height 24
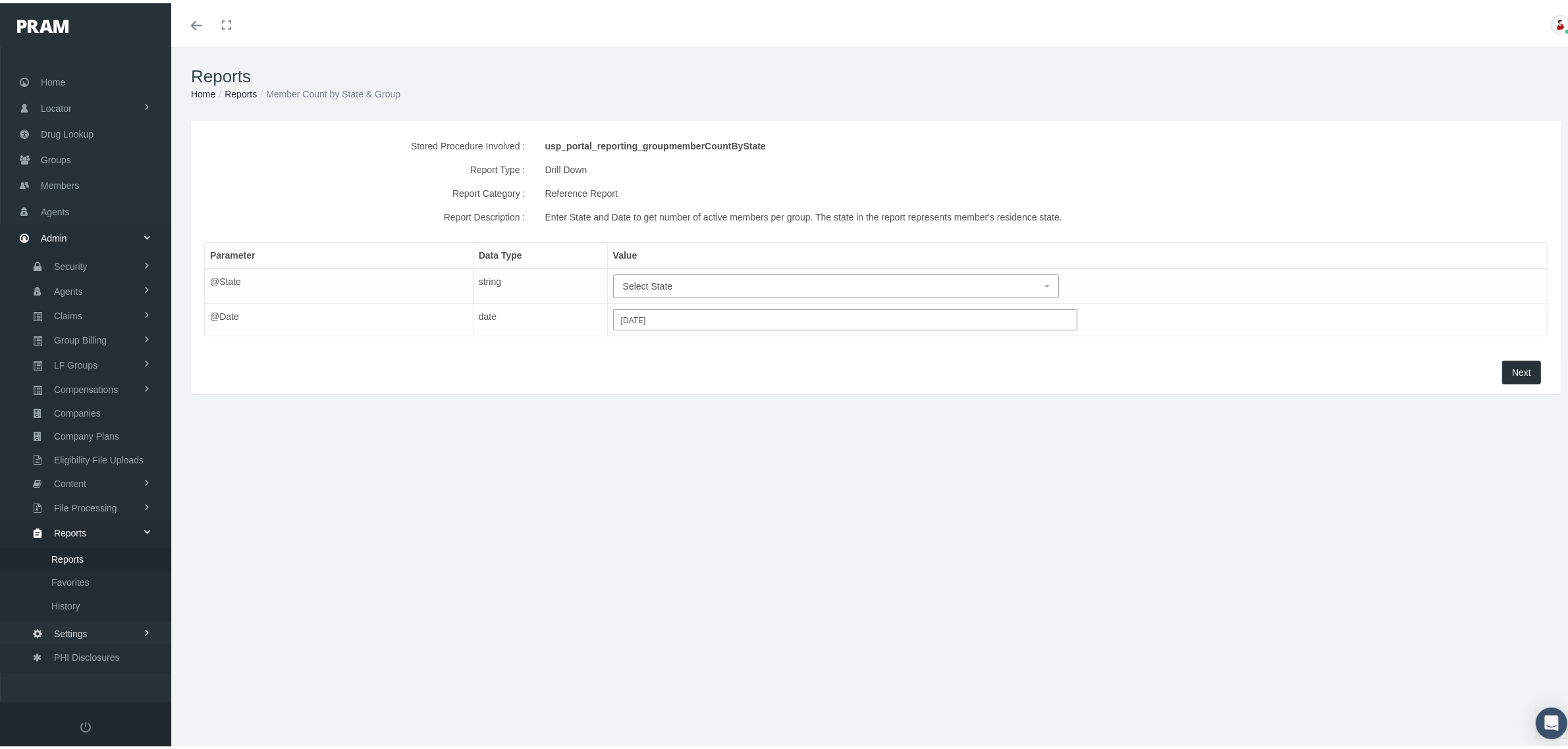
click at [103, 620] on link "Settings" at bounding box center [85, 631] width 171 height 23
click at [126, 519] on span "State Allowable Settings" at bounding box center [100, 526] width 99 height 23
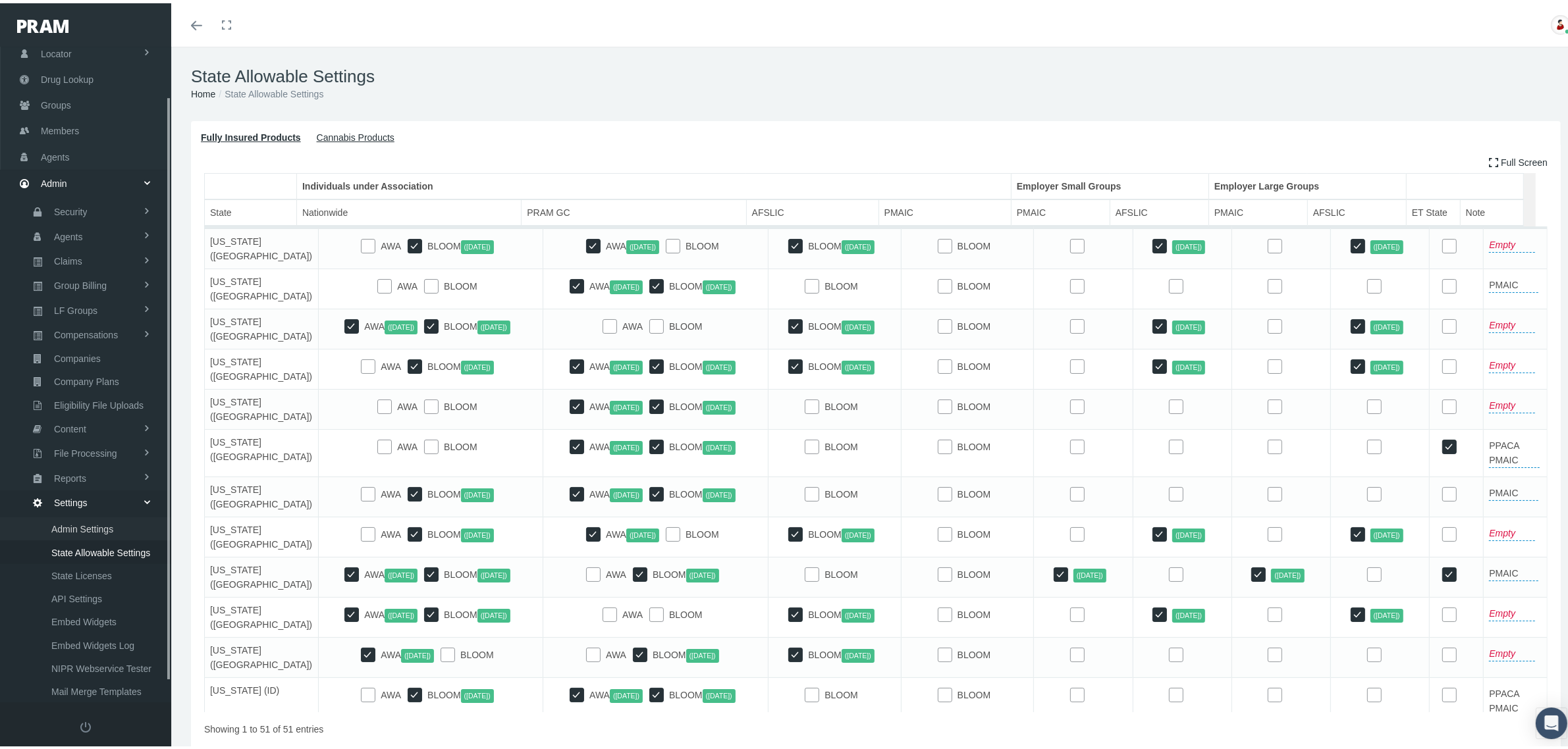
scroll to position [78, 0]
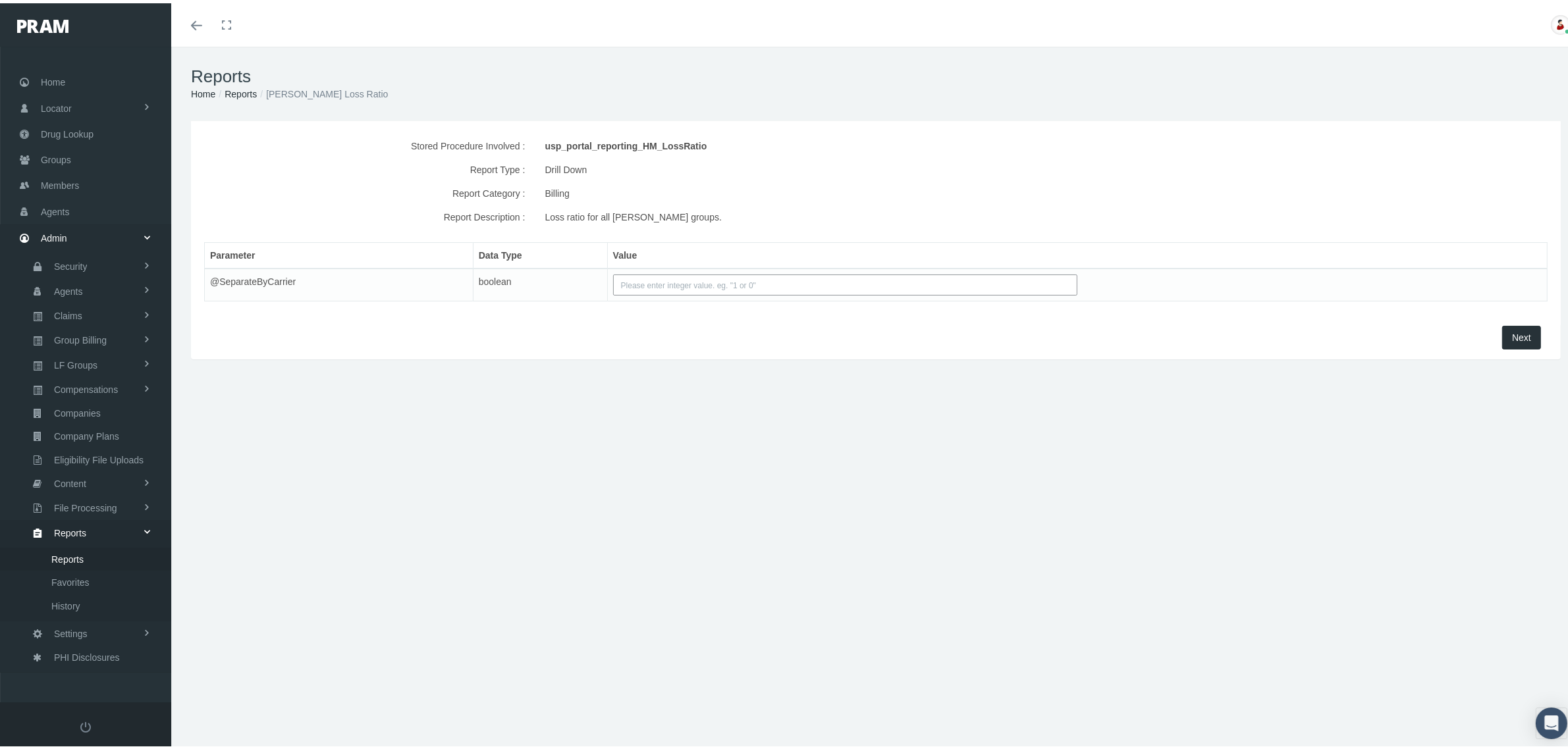
click at [702, 280] on input "text" at bounding box center [845, 281] width 464 height 21
type input "1"
click at [1502, 333] on button "Next" at bounding box center [1521, 334] width 39 height 24
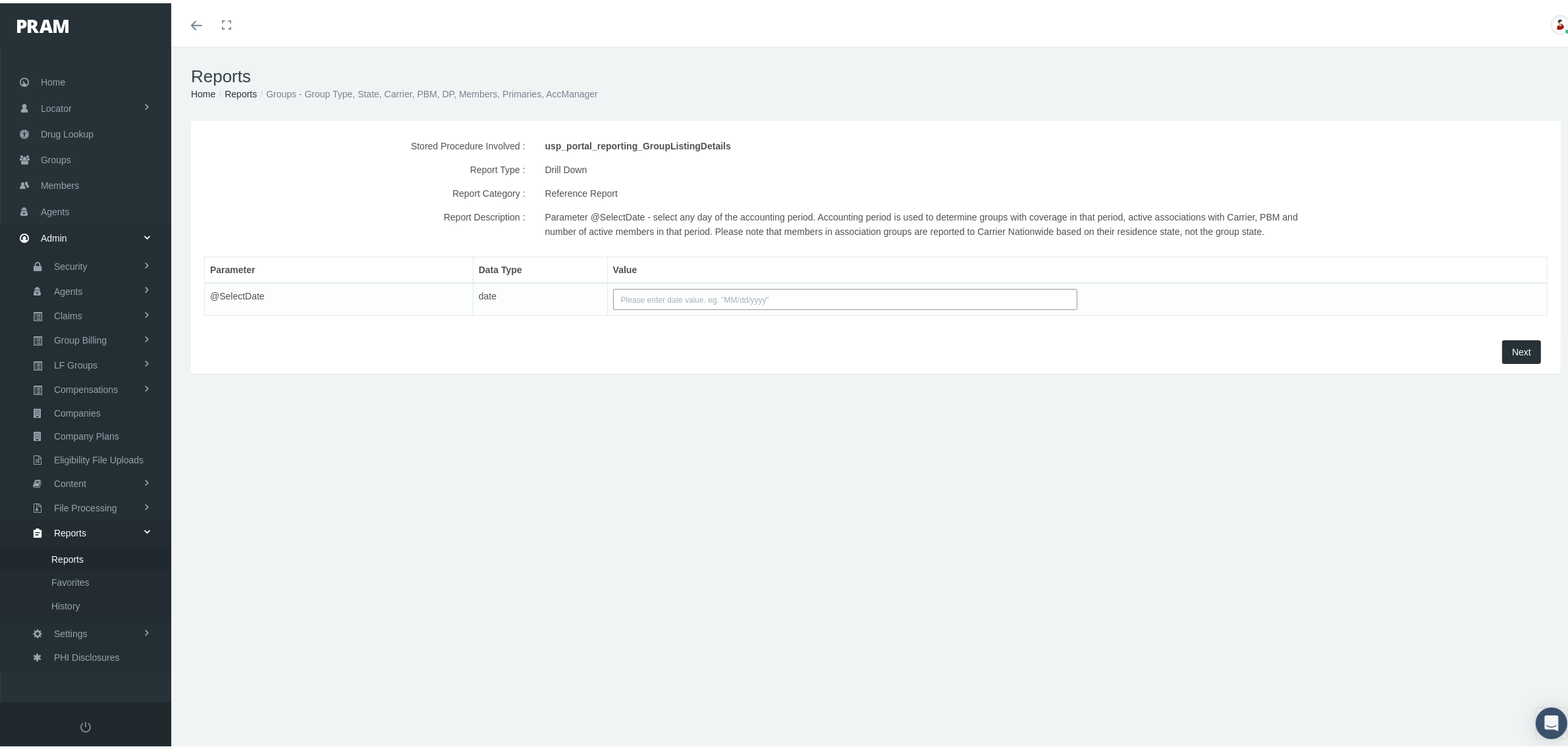
click at [676, 293] on input "text" at bounding box center [845, 296] width 464 height 21
click at [626, 322] on th "«" at bounding box center [622, 321] width 19 height 19
click at [706, 382] on td "5" at bounding box center [701, 380] width 19 height 19
type input "06/05/2025"
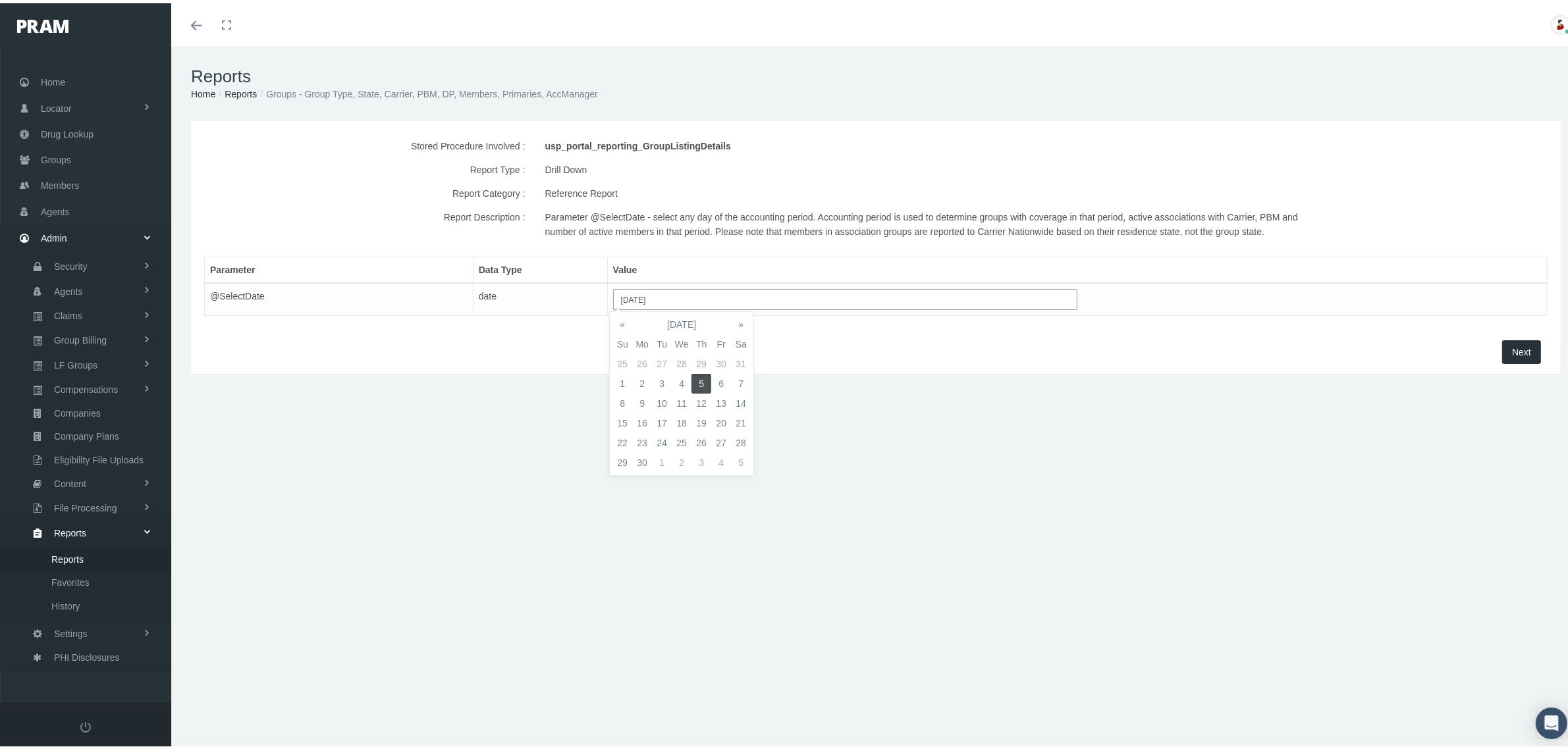
click at [1512, 347] on span "Next" at bounding box center [1521, 349] width 19 height 11
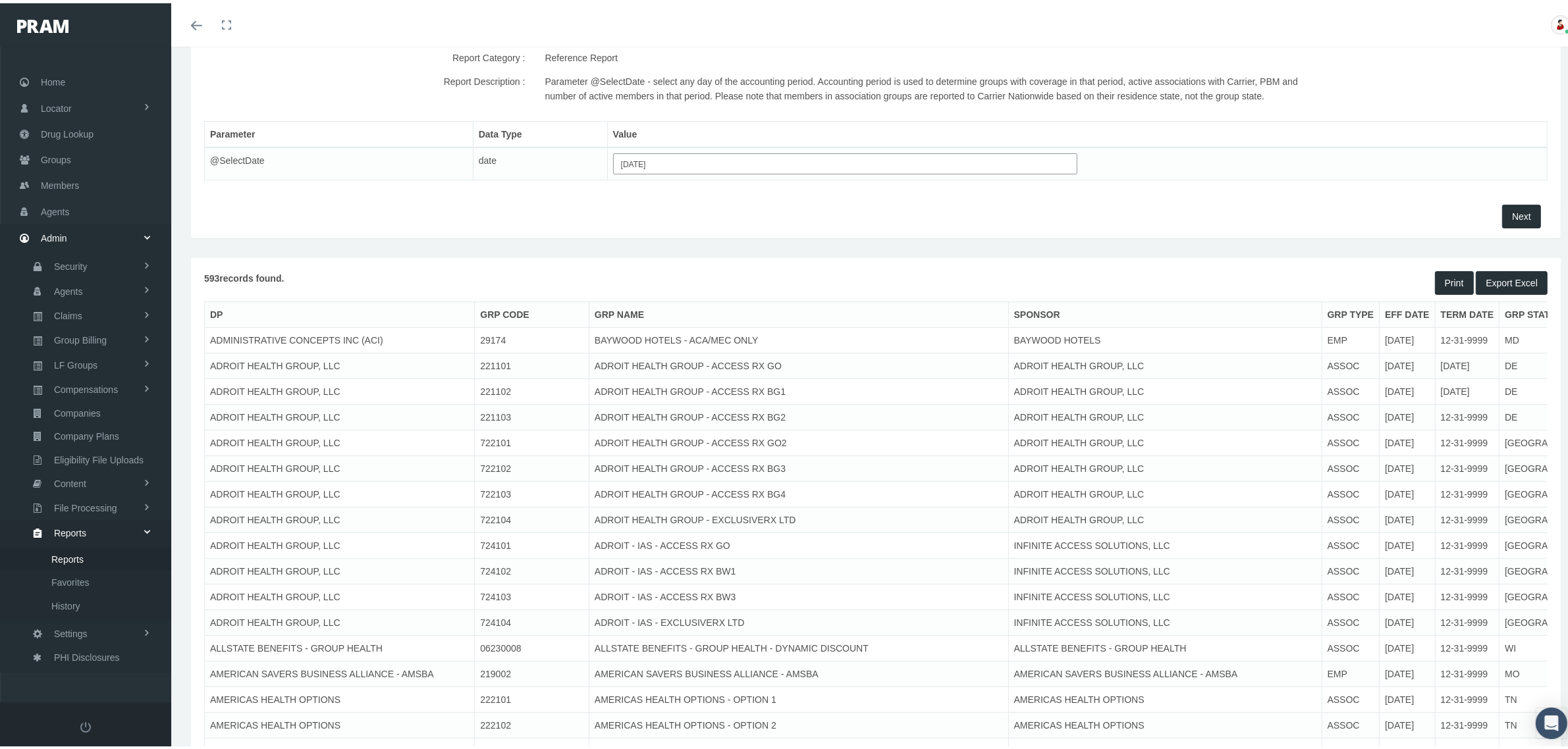
scroll to position [165, 0]
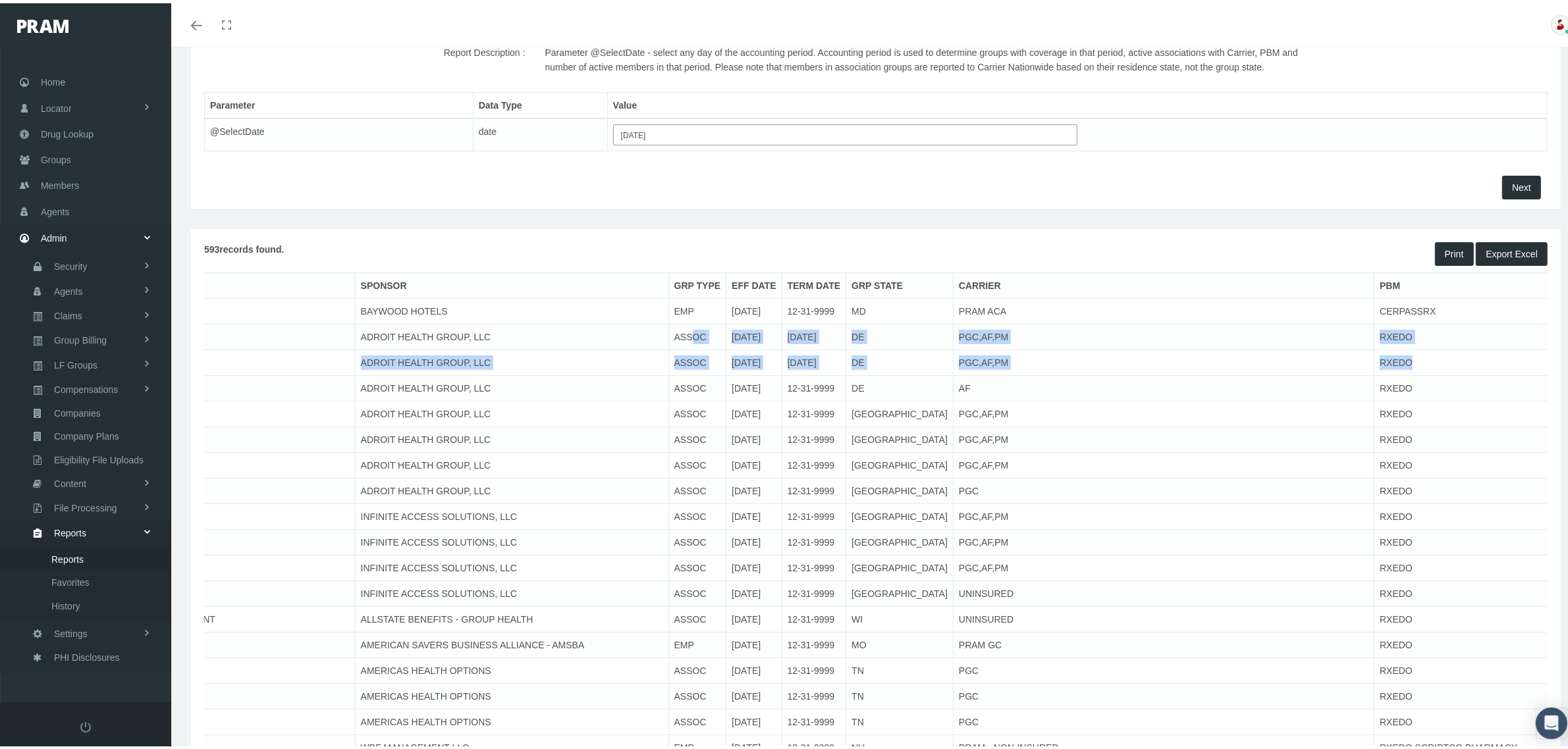
drag, startPoint x: 1336, startPoint y: 336, endPoint x: 1529, endPoint y: 353, distance: 193.7
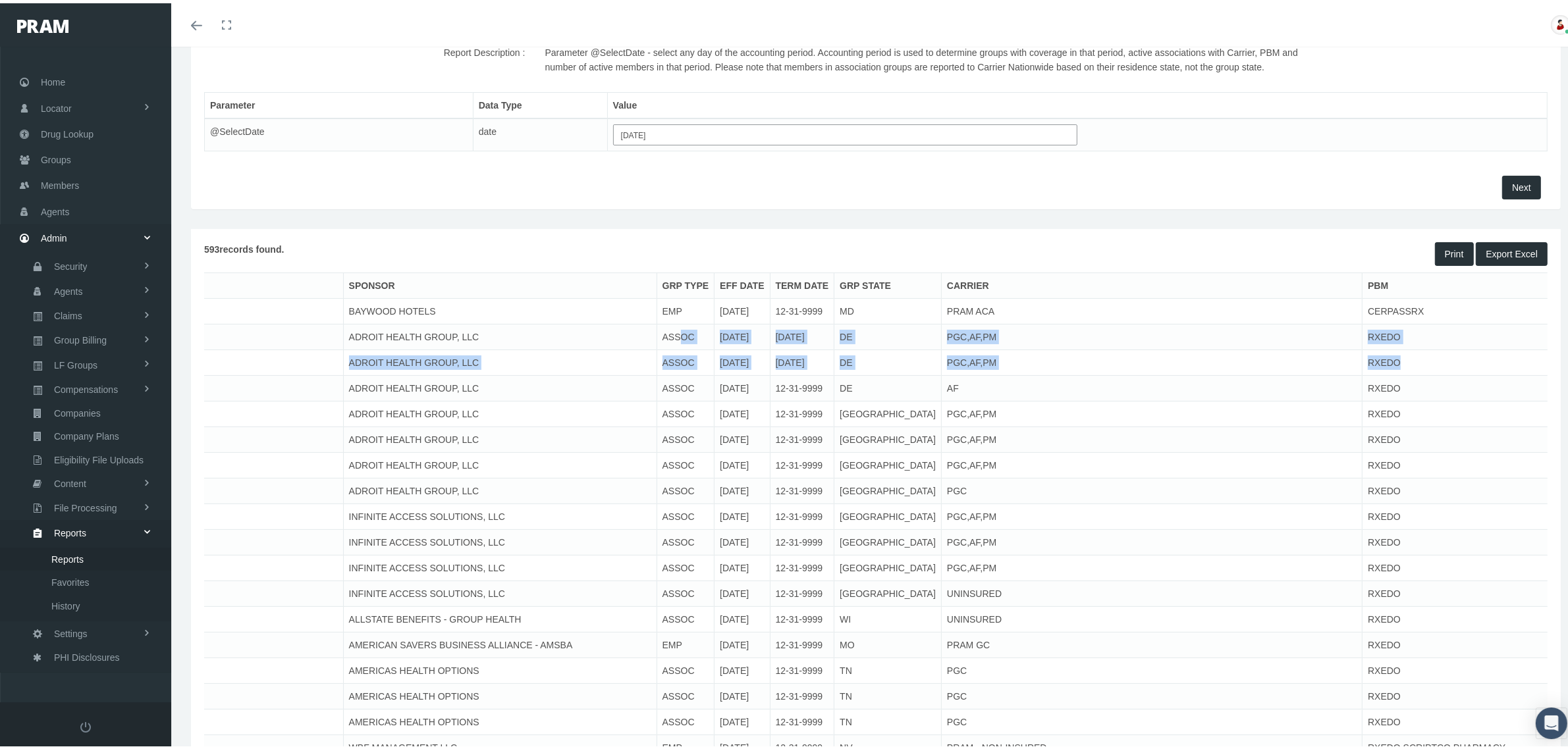
click at [1132, 354] on td "PGC,AF,PM" at bounding box center [1151, 360] width 420 height 26
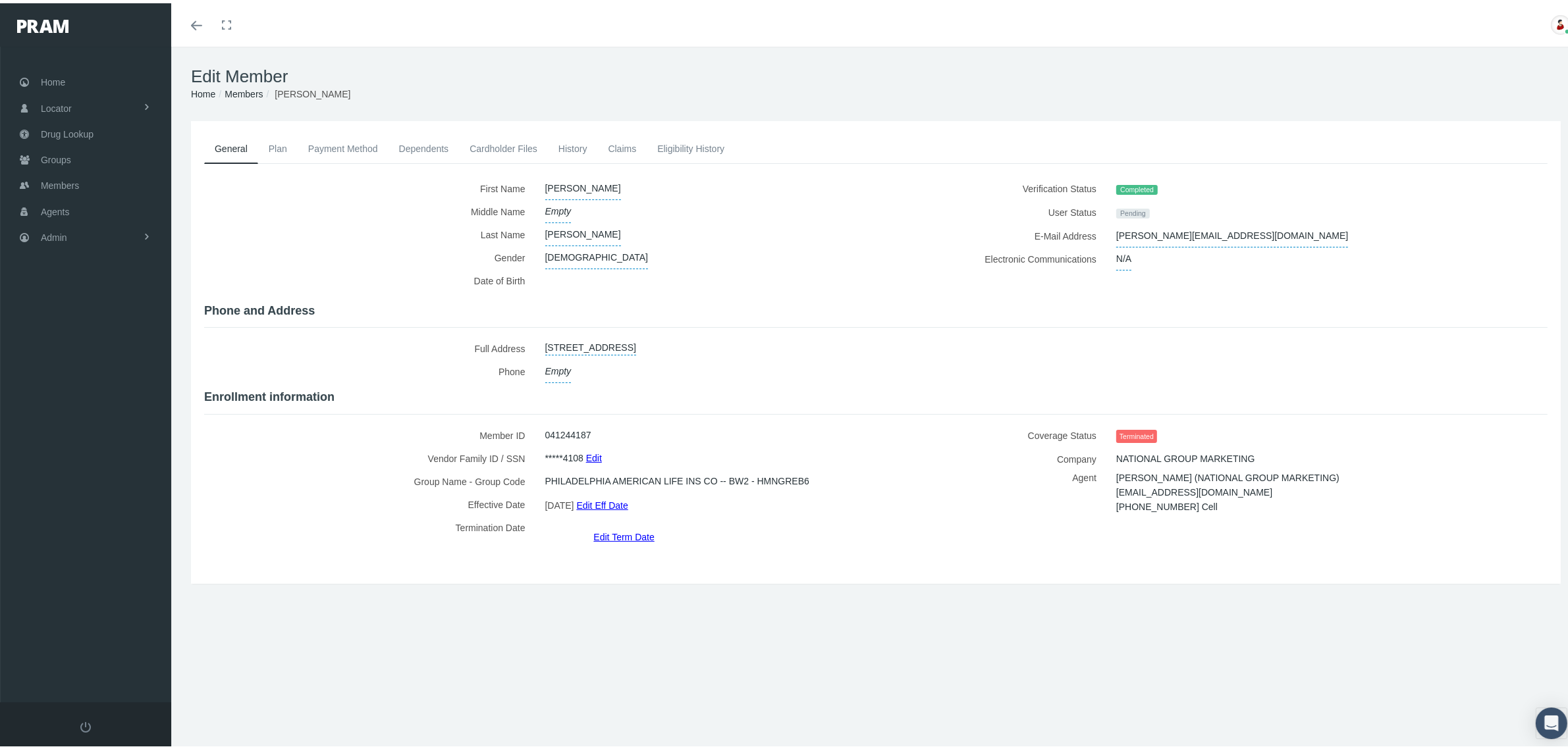
click at [361, 145] on link "Payment Method" at bounding box center [343, 145] width 91 height 29
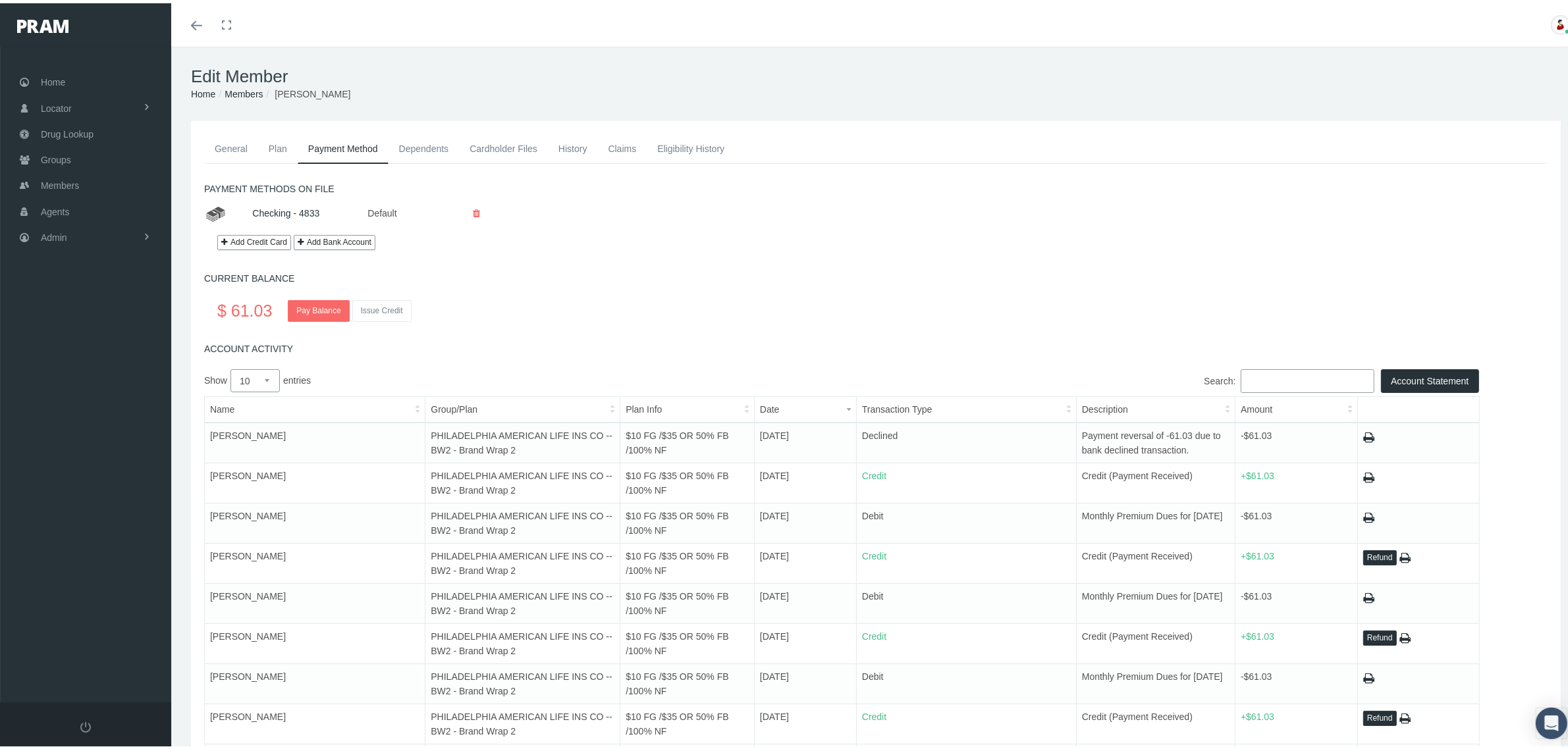
click at [564, 144] on link "History" at bounding box center [573, 145] width 50 height 29
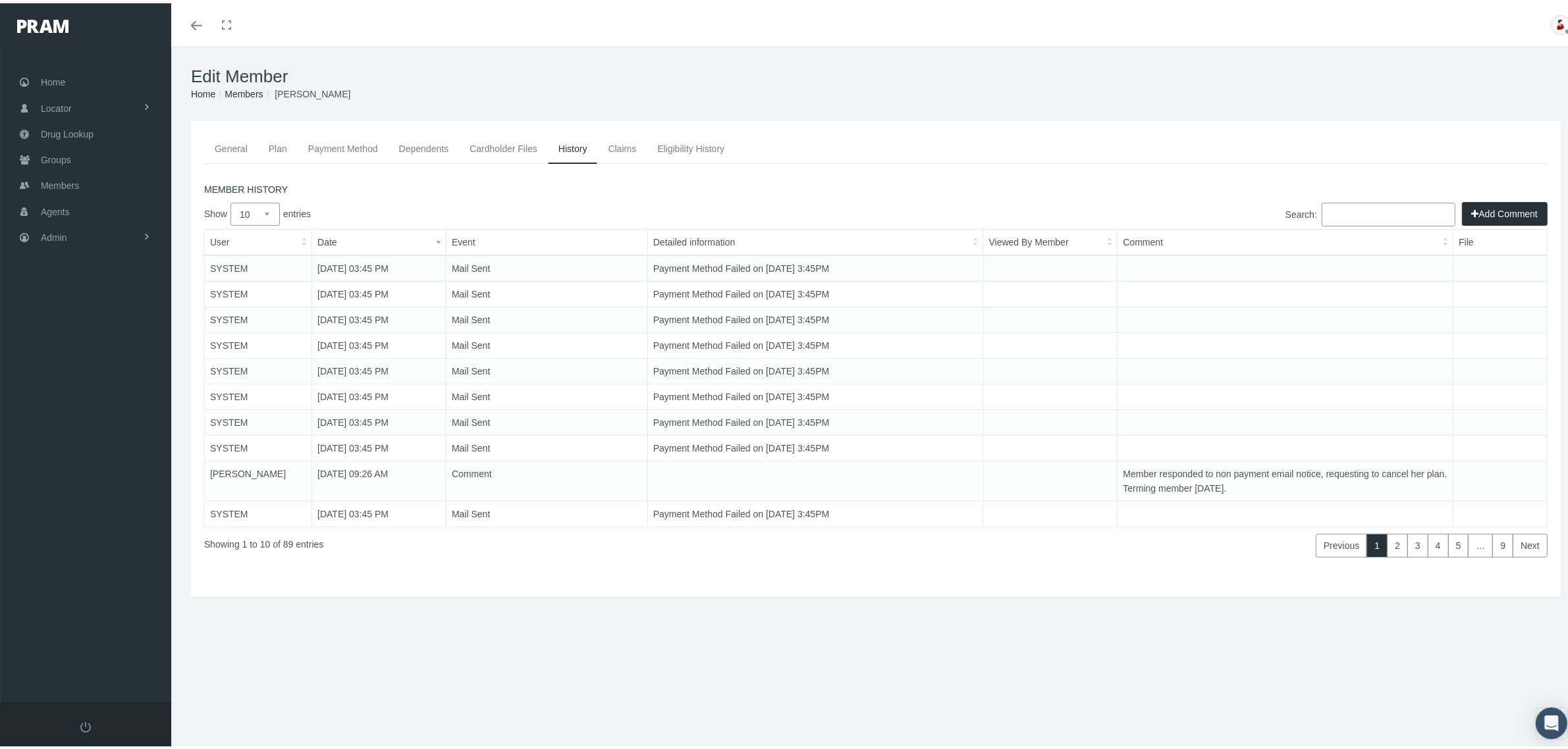
click at [696, 136] on link "Eligibility History" at bounding box center [691, 145] width 89 height 29
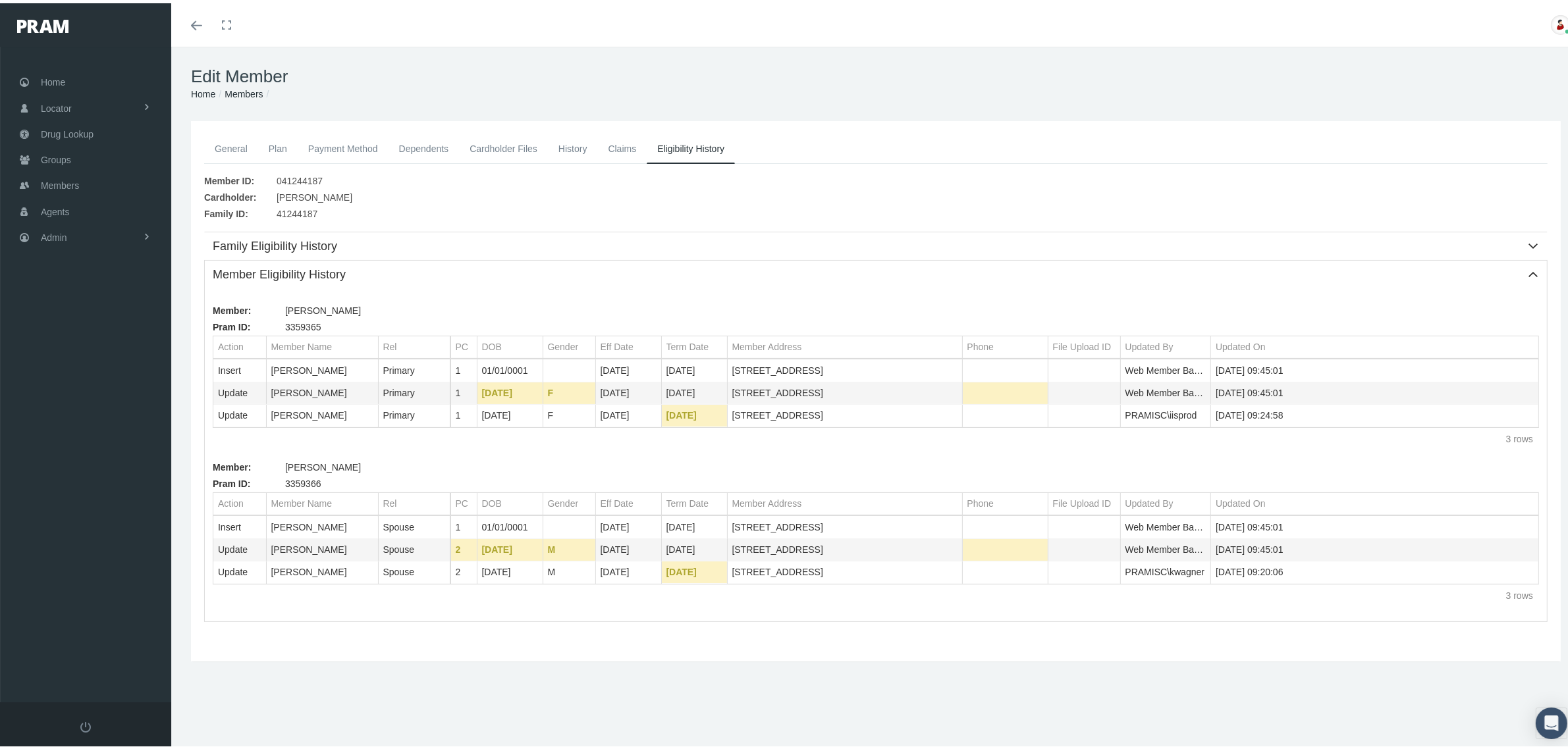
click at [573, 150] on link "History" at bounding box center [573, 145] width 50 height 29
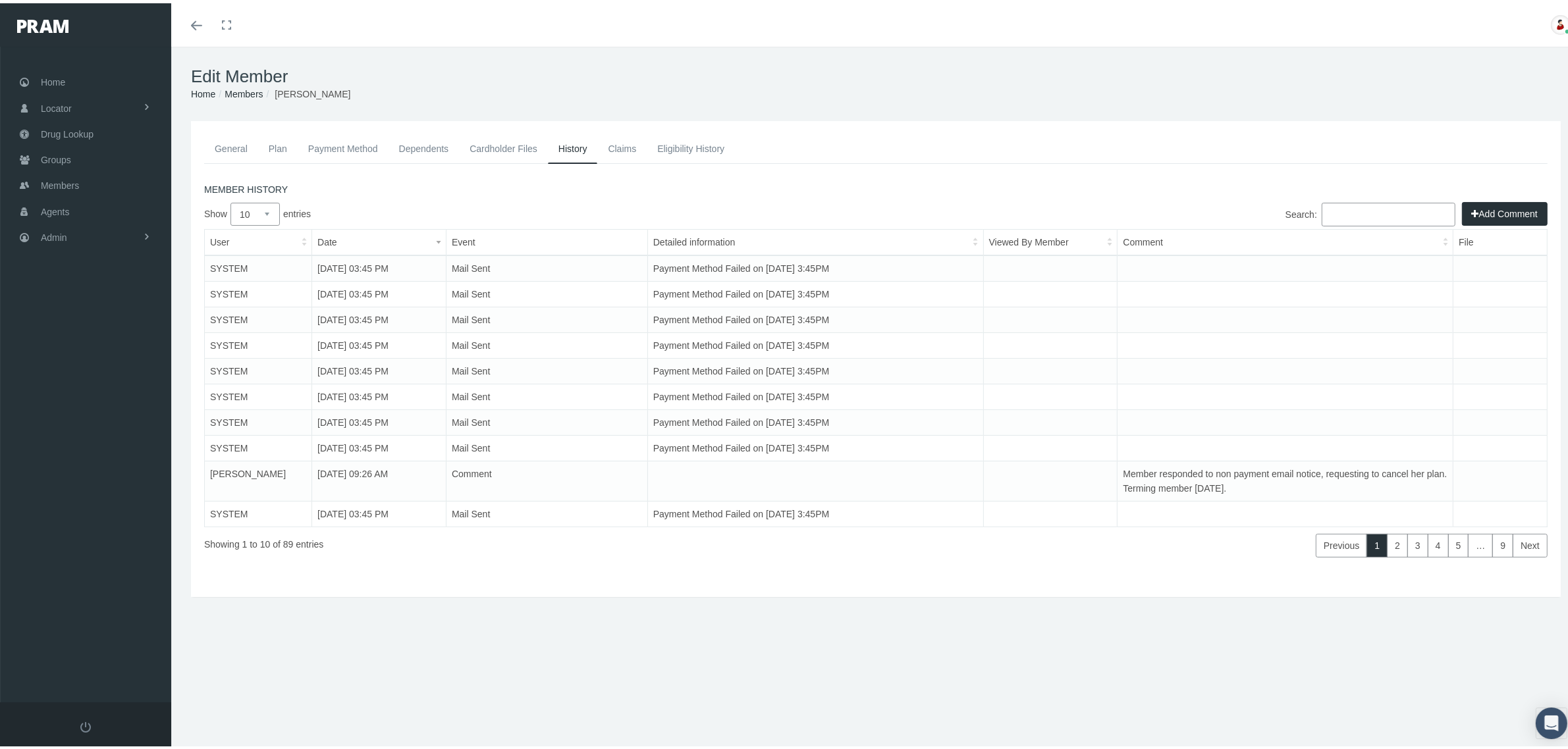
click at [225, 145] on link "General" at bounding box center [231, 145] width 54 height 29
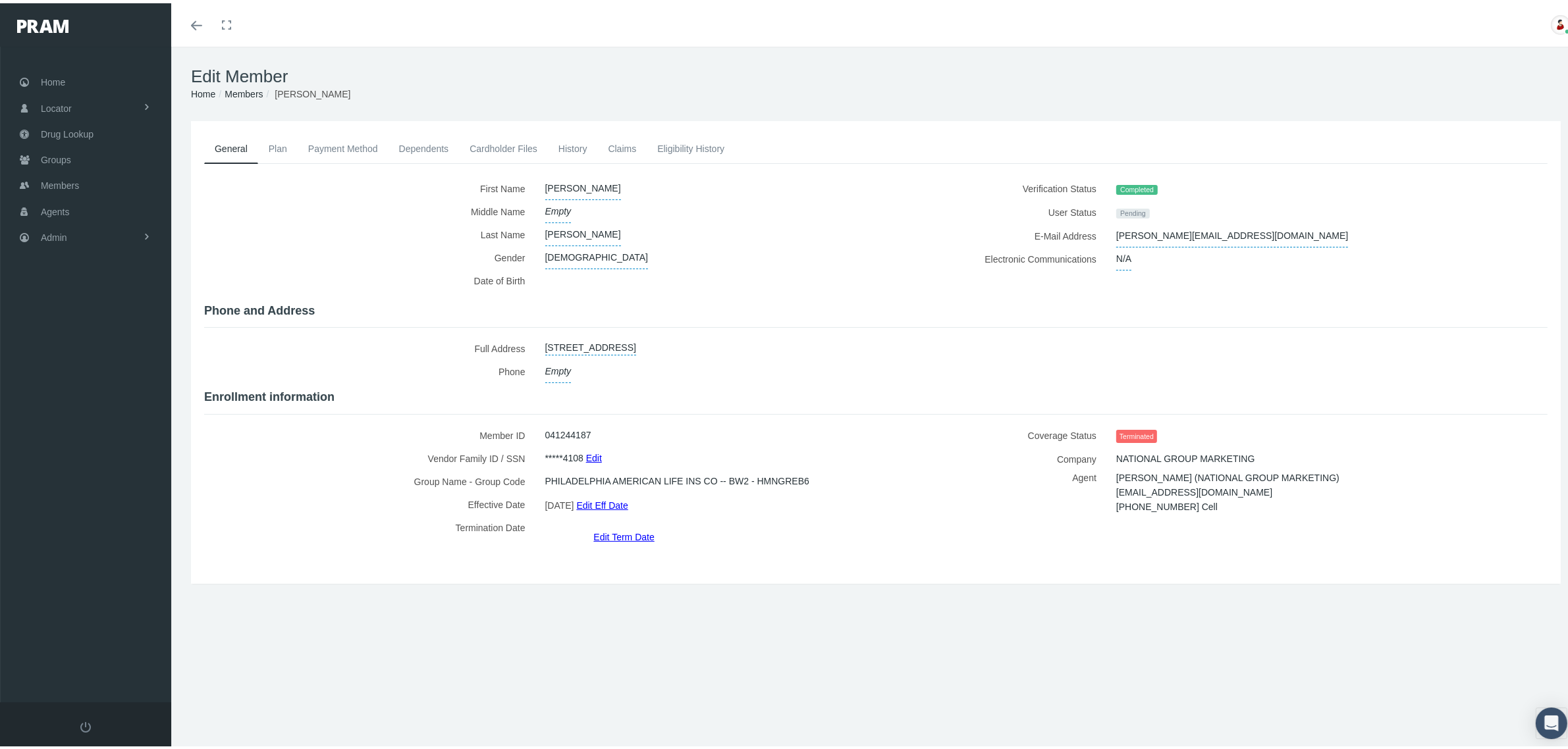
click at [380, 149] on link "Payment Method" at bounding box center [343, 145] width 91 height 29
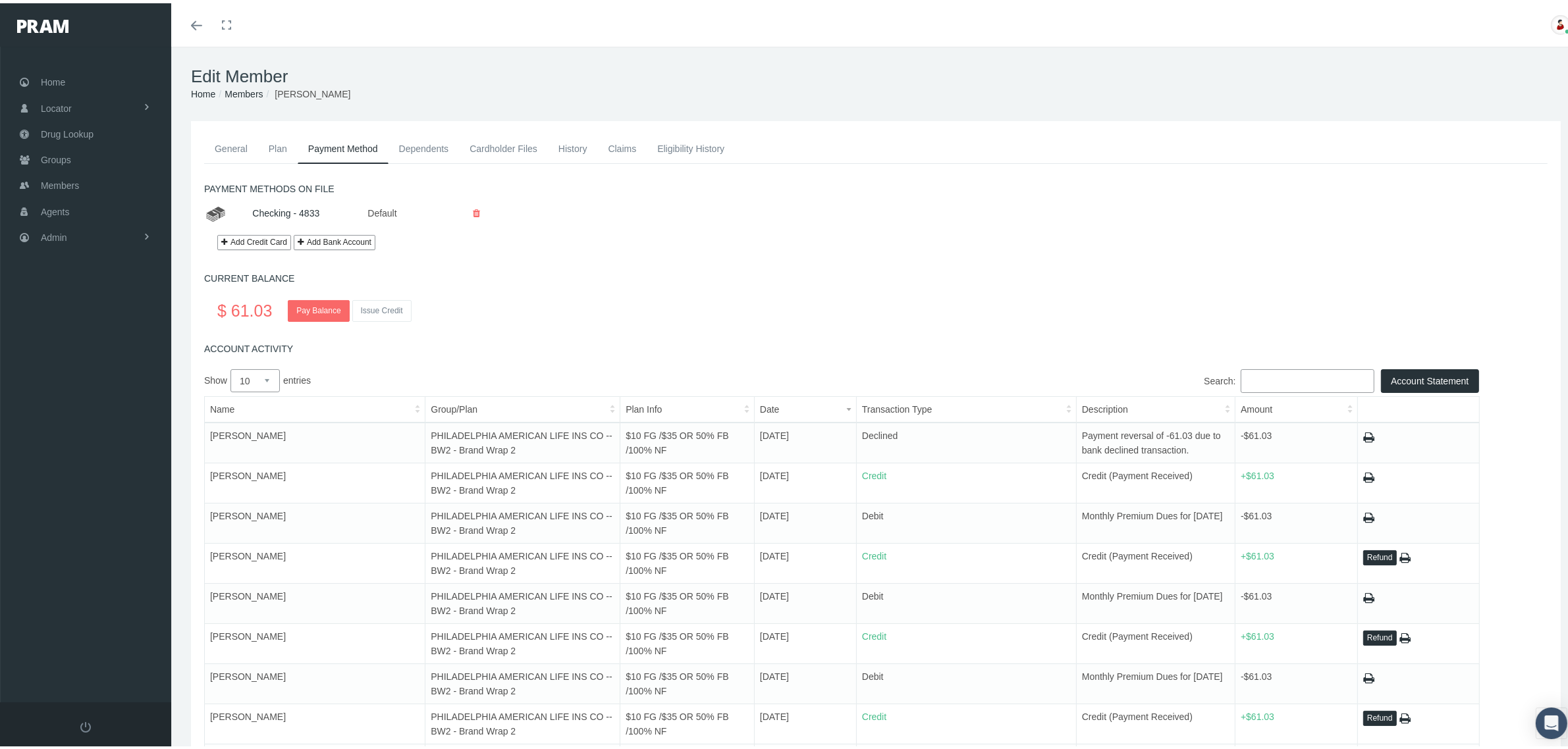
click at [495, 143] on link "Cardholder Files" at bounding box center [504, 145] width 89 height 29
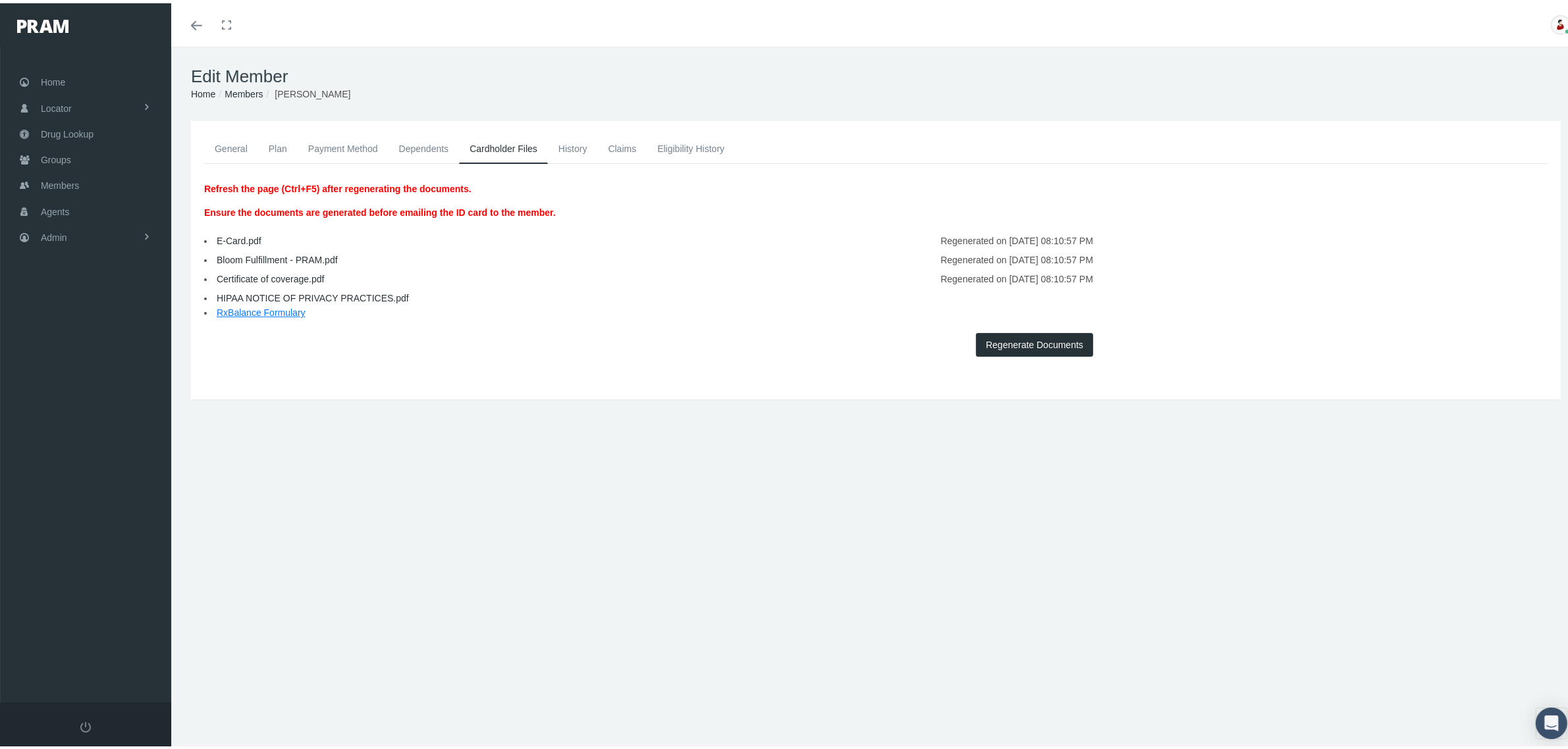
click at [568, 143] on link "History" at bounding box center [573, 145] width 50 height 29
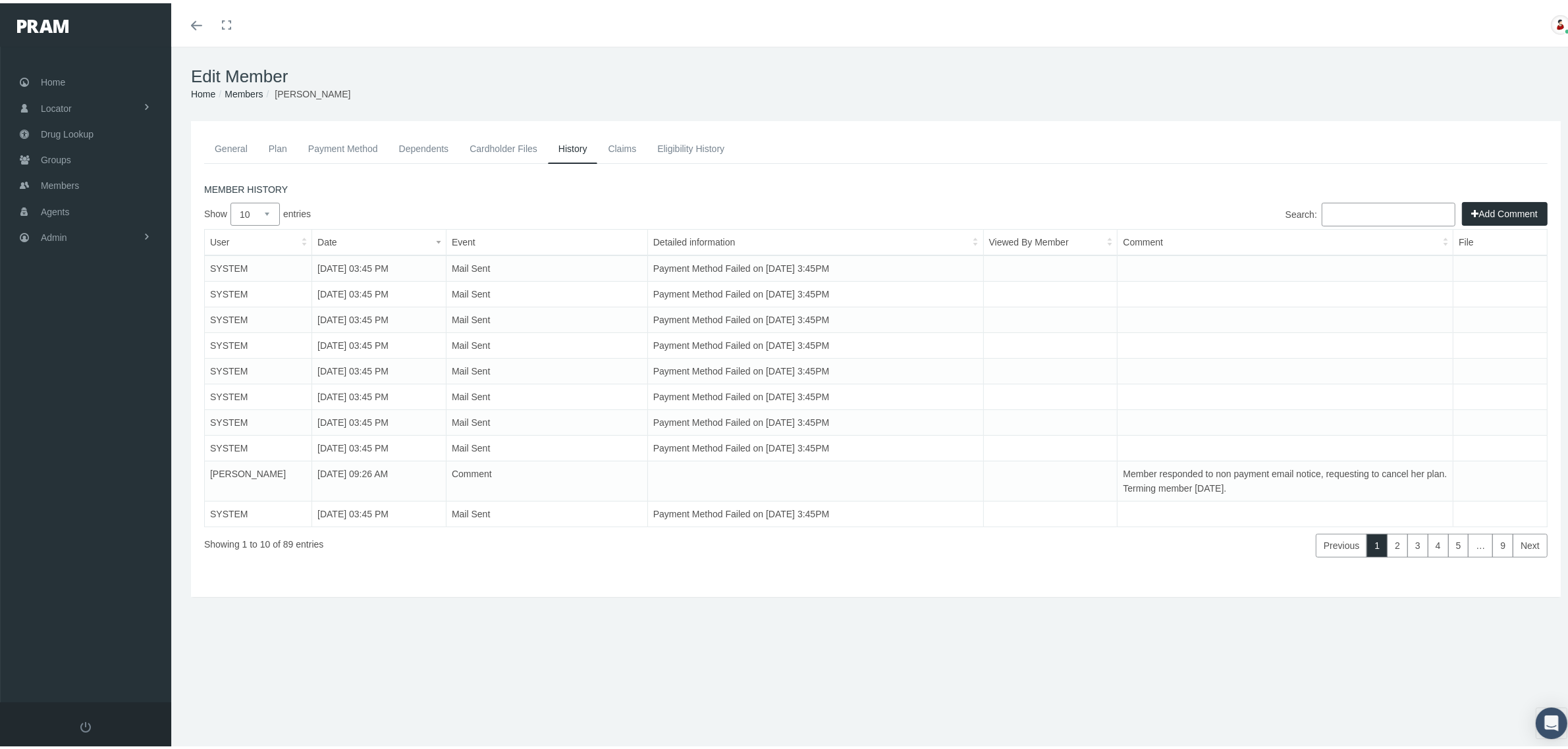
click at [271, 218] on select "10 25 50 100" at bounding box center [256, 211] width 50 height 23
select select "25"
click at [231, 200] on select "10 25 50 100" at bounding box center [256, 211] width 50 height 23
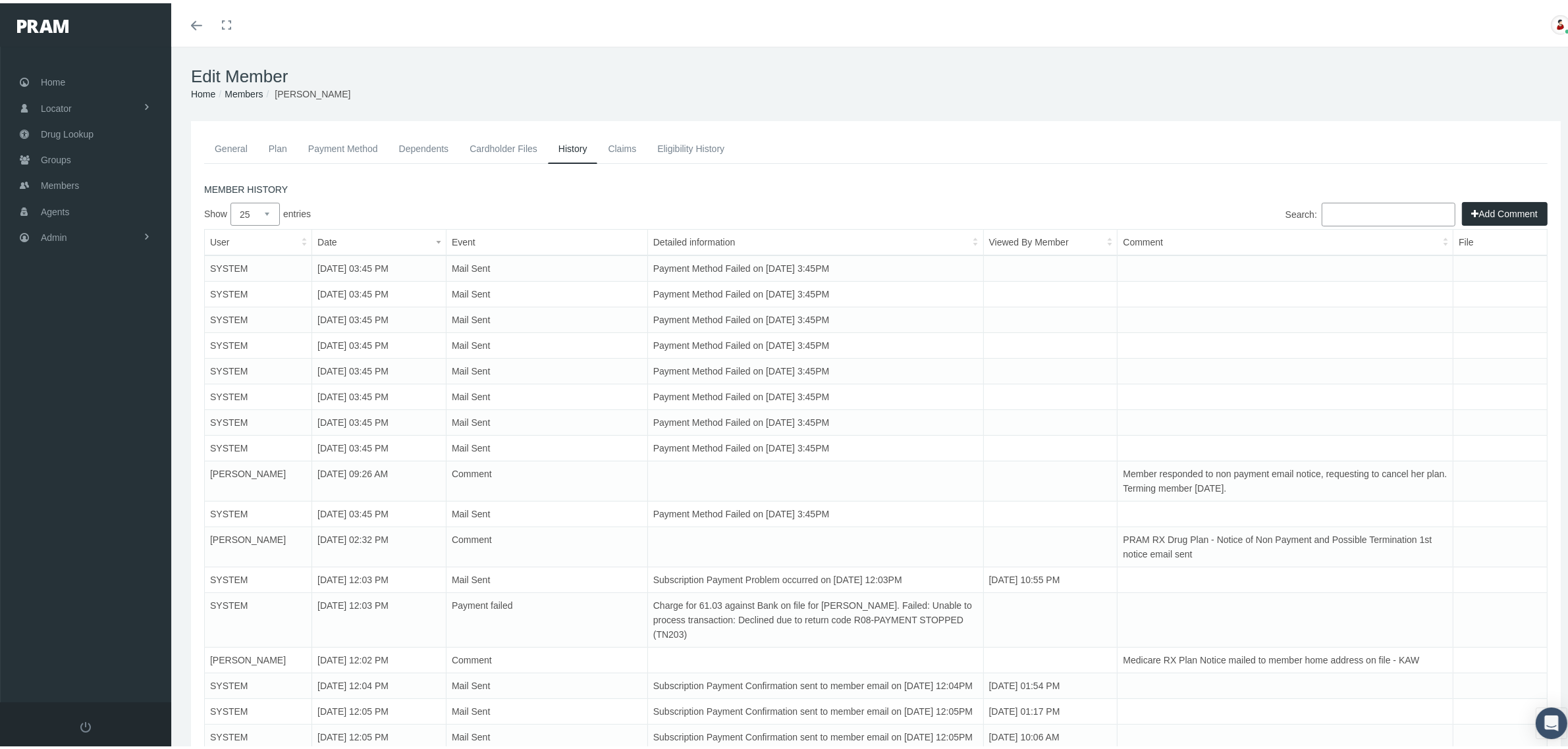
click at [221, 140] on link "General" at bounding box center [231, 145] width 54 height 29
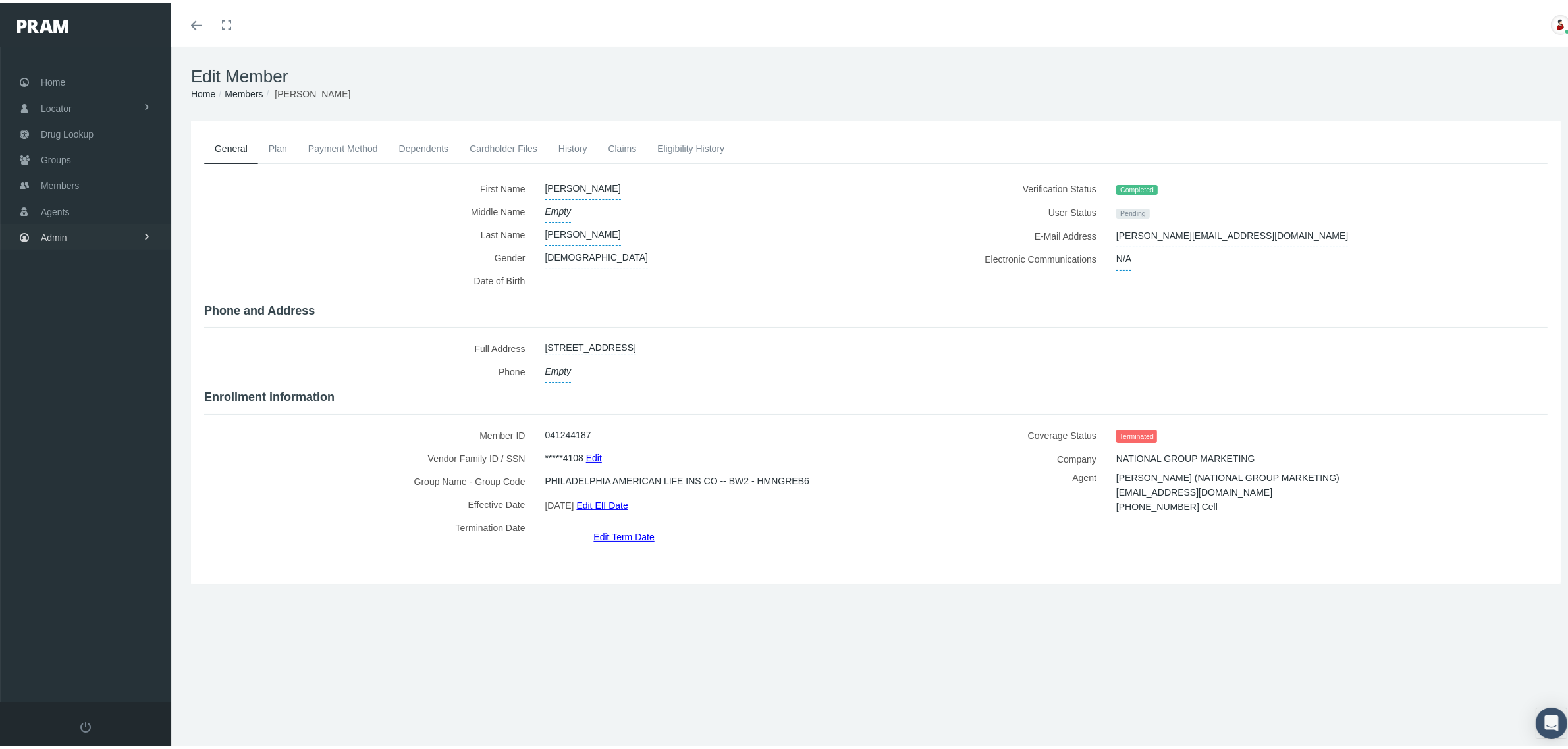
click at [102, 235] on link "Admin" at bounding box center [85, 234] width 171 height 26
click at [94, 518] on link "Reports" at bounding box center [85, 528] width 171 height 23
click at [77, 551] on span "Reports" at bounding box center [68, 556] width 33 height 23
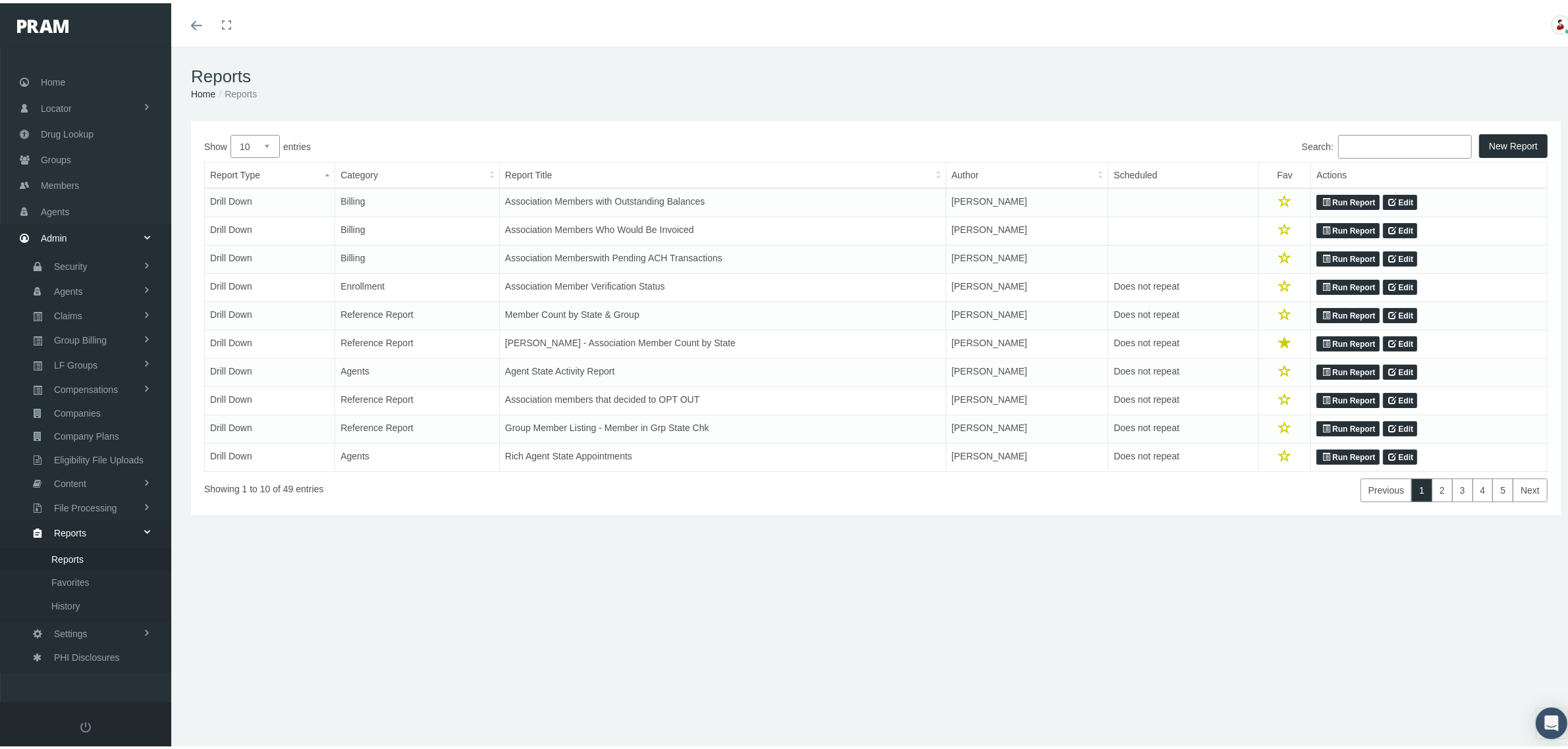
click at [1324, 197] on link "Run Report" at bounding box center [1347, 200] width 62 height 16
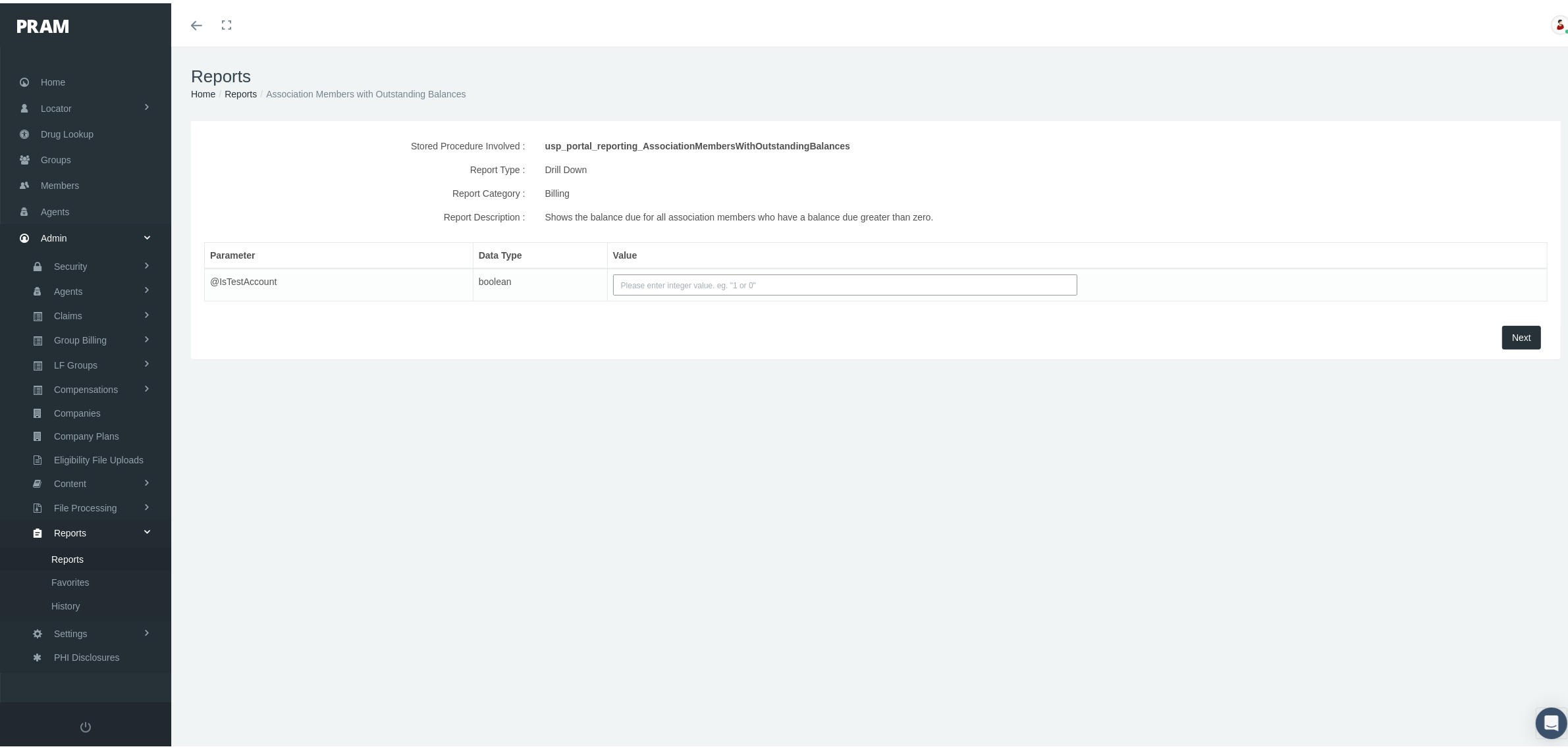
click at [857, 280] on input "text" at bounding box center [845, 281] width 464 height 21
type input "0"
click at [1514, 338] on span "Next" at bounding box center [1521, 335] width 19 height 11
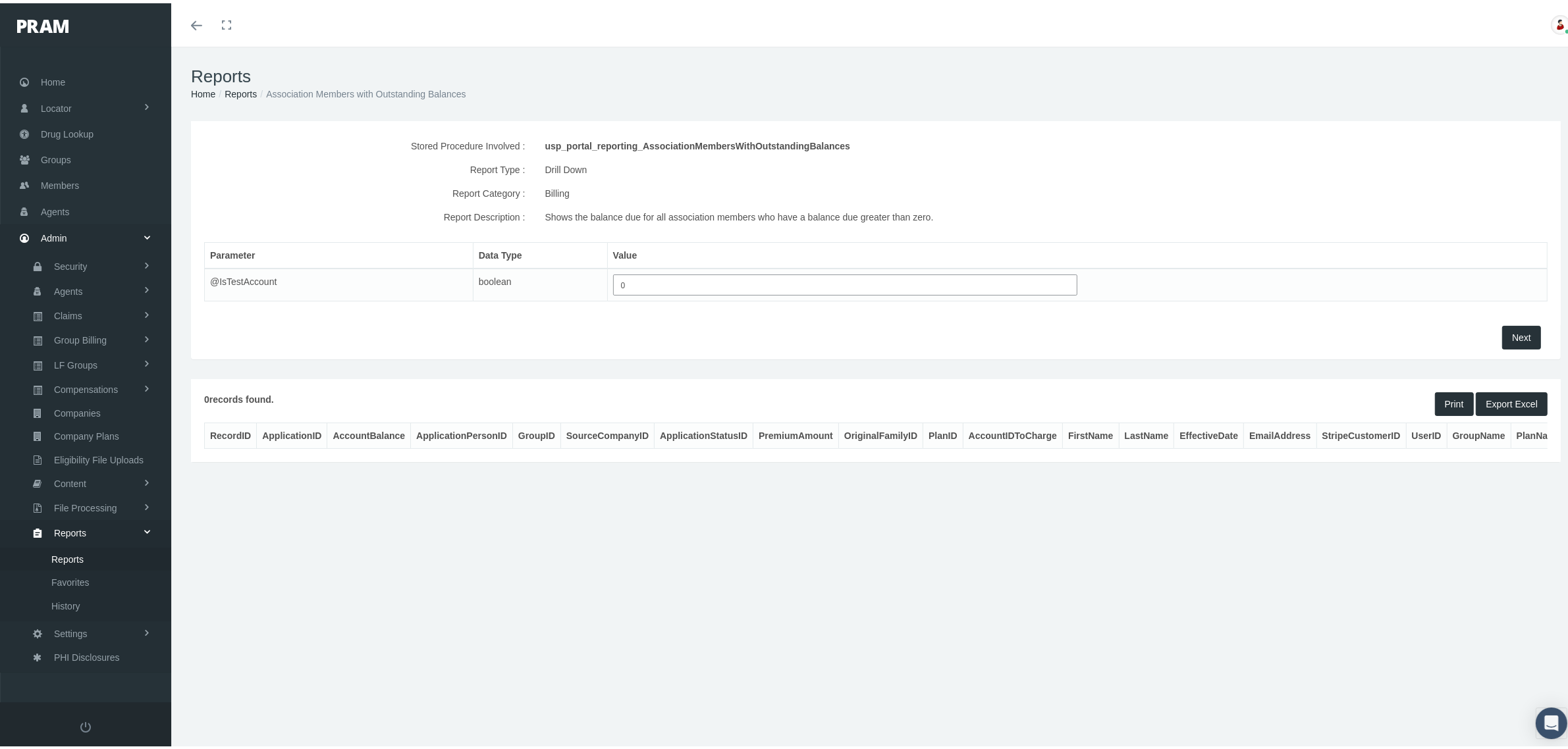
click at [1054, 274] on input "0" at bounding box center [845, 281] width 464 height 21
type input "1"
click at [1515, 334] on span "Next" at bounding box center [1521, 335] width 19 height 11
